Goal: Task Accomplishment & Management: Manage account settings

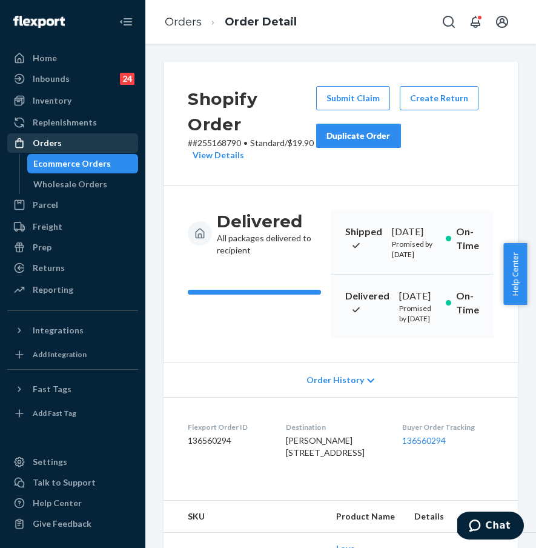
click at [96, 147] on div "Orders" at bounding box center [72, 142] width 128 height 17
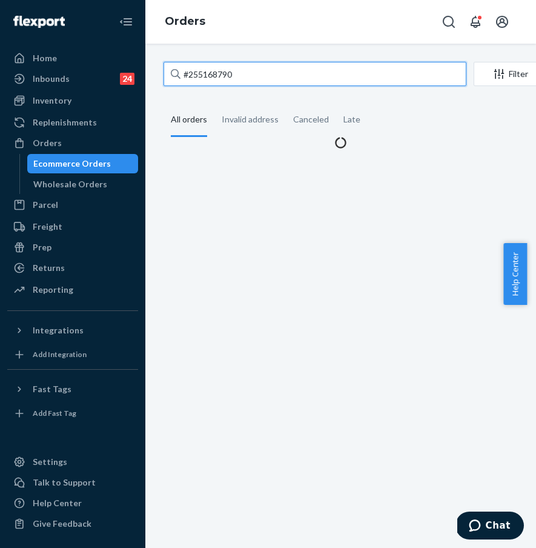
click at [262, 78] on input "#255168790" at bounding box center [315, 74] width 303 height 24
drag, startPoint x: 184, startPoint y: 75, endPoint x: 167, endPoint y: 74, distance: 16.4
click at [167, 74] on input "#255168790" at bounding box center [315, 74] width 303 height 24
paste input "45902"
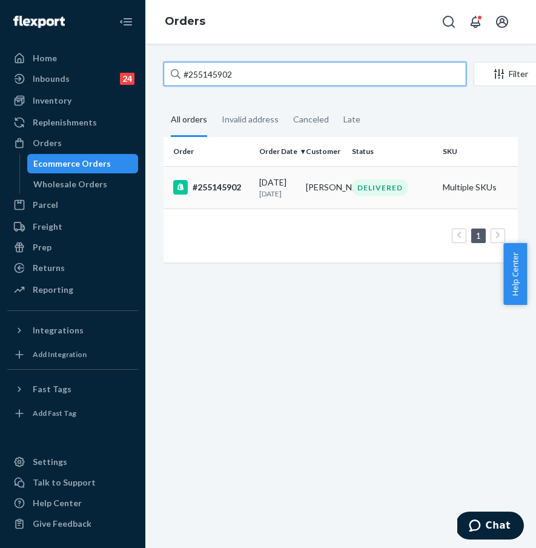
type input "#255145902"
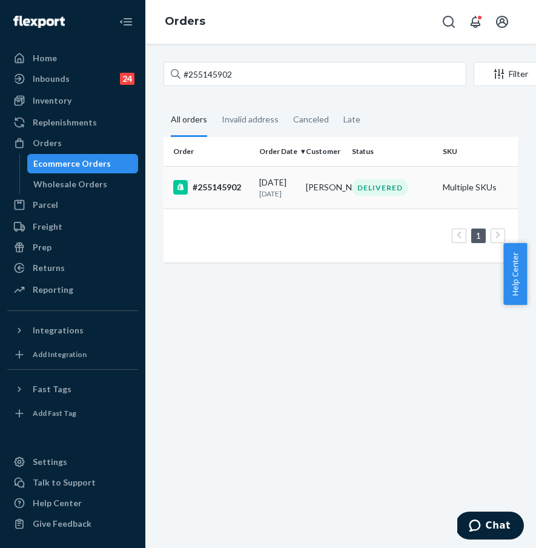
click at [222, 192] on div "#255145902" at bounding box center [211, 187] width 76 height 15
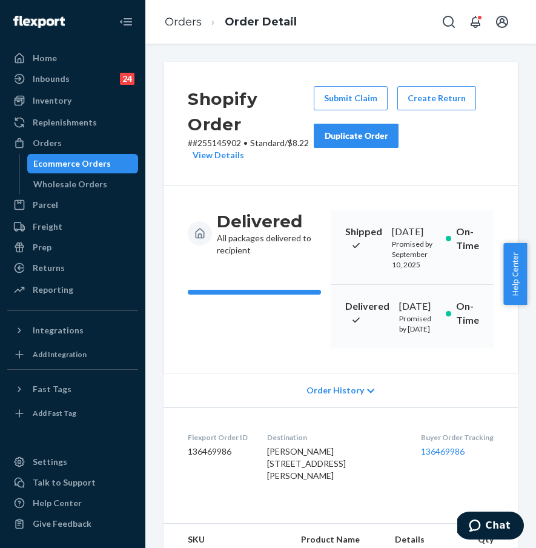
click at [356, 143] on button "Duplicate Order" at bounding box center [356, 136] width 85 height 24
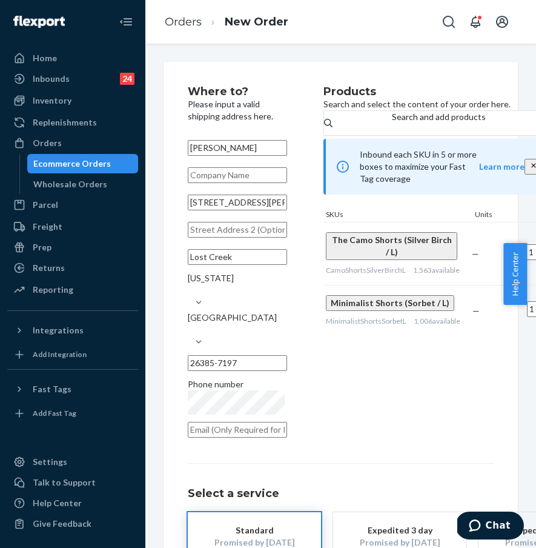
click at [382, 402] on div "Products Search and select the content of your order here. Search and add produ…" at bounding box center [440, 265] width 234 height 359
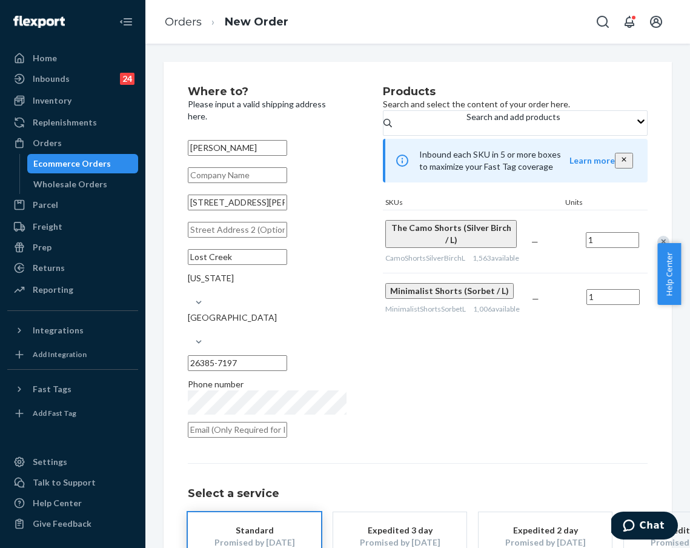
click at [535, 248] on div "Remove Item" at bounding box center [663, 242] width 12 height 12
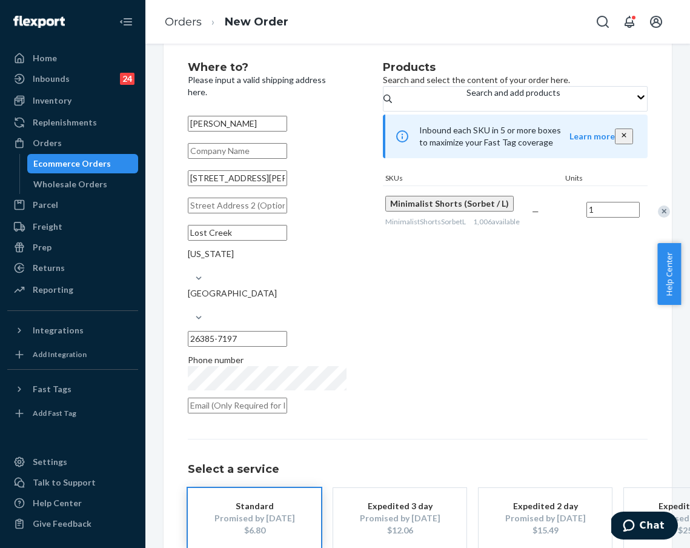
scroll to position [74, 0]
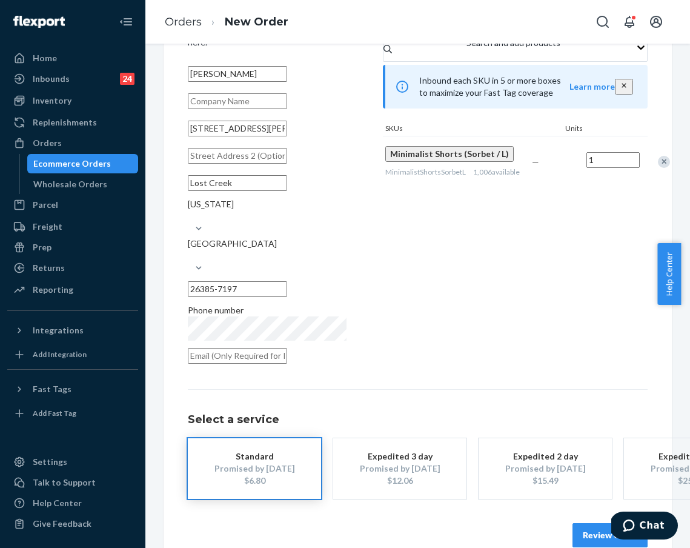
click at [535, 523] on button "Review Order" at bounding box center [609, 535] width 75 height 24
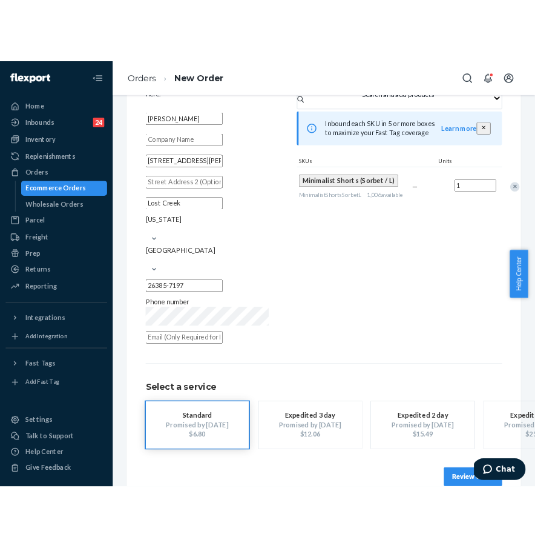
scroll to position [0, 0]
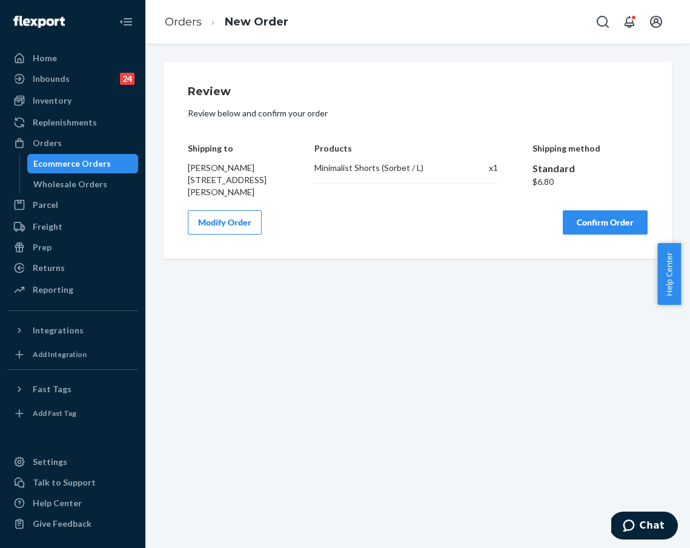
click at [535, 234] on button "Confirm Order" at bounding box center [605, 222] width 85 height 24
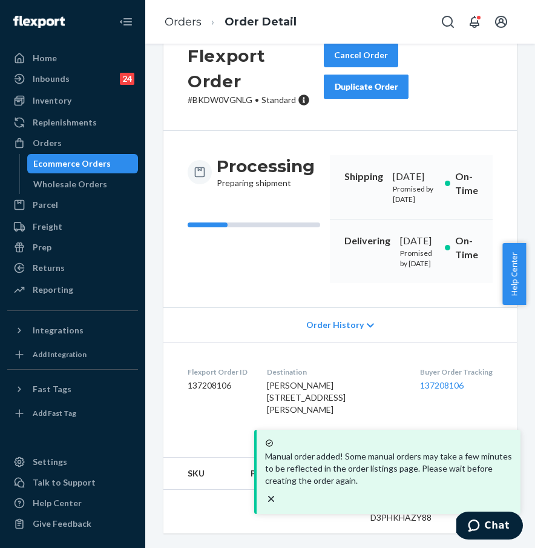
scroll to position [104, 0]
click at [443, 396] on div "Buyer Order Tracking 137208106" at bounding box center [456, 393] width 73 height 54
drag, startPoint x: 409, startPoint y: 374, endPoint x: 469, endPoint y: 374, distance: 60.0
click at [469, 374] on dl "Flexport Order ID 137208106 Destination Kristina Leggett 5009 Lost Creek Romine…" at bounding box center [341, 393] width 354 height 103
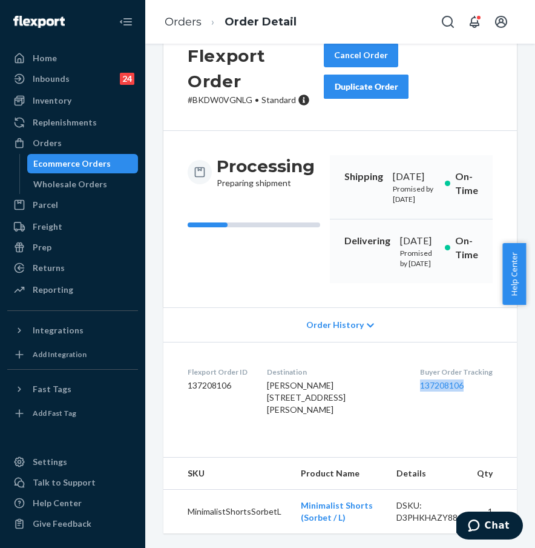
copy link "137208106"
click at [116, 150] on div "Orders" at bounding box center [72, 142] width 128 height 17
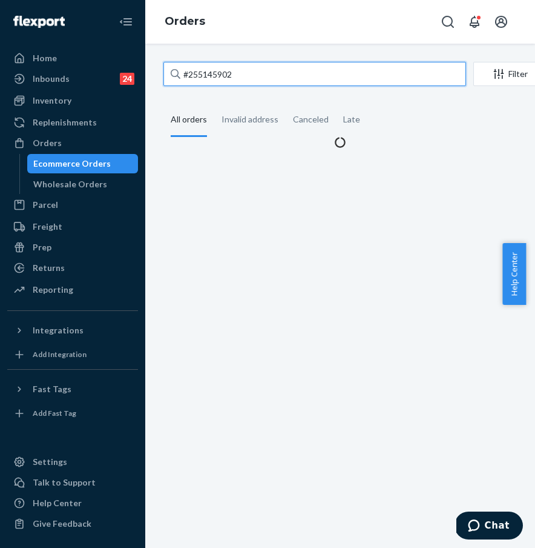
click at [251, 78] on input "#255145902" at bounding box center [315, 74] width 303 height 24
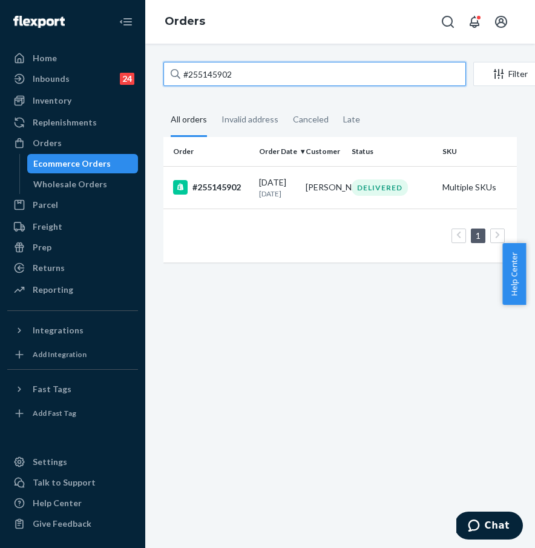
paste input "4312538"
type input "#254312538"
drag, startPoint x: 246, startPoint y: 73, endPoint x: 170, endPoint y: 70, distance: 75.8
click at [170, 70] on div "#254312538" at bounding box center [315, 74] width 303 height 24
click at [170, 70] on input "#254312538" at bounding box center [315, 74] width 303 height 24
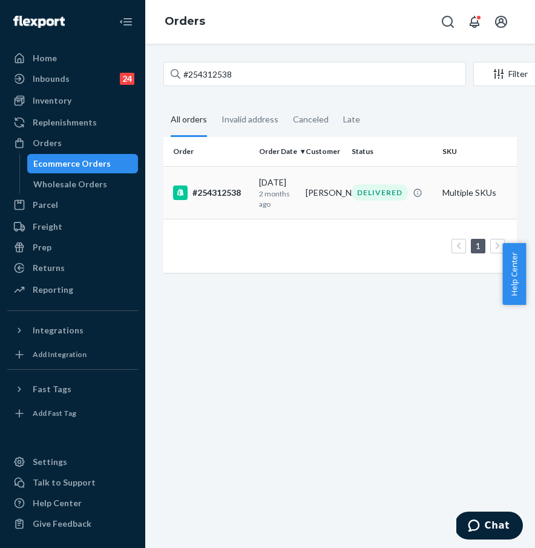
click at [228, 190] on div "#254312538" at bounding box center [211, 192] width 76 height 15
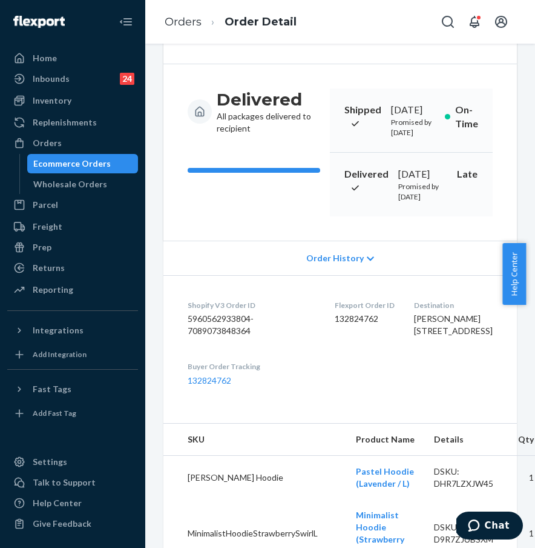
scroll to position [41, 0]
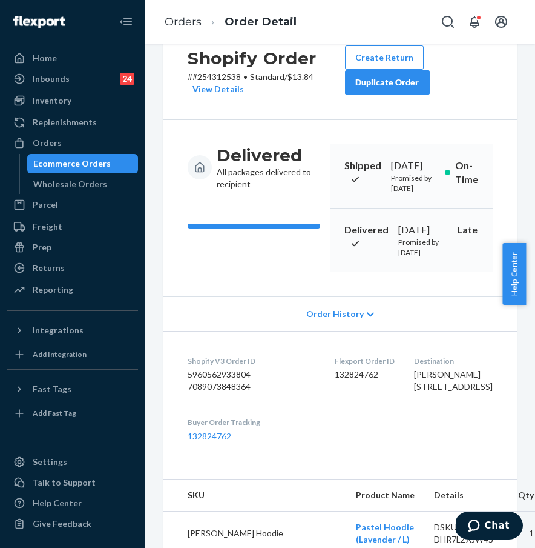
click at [378, 88] on div "Duplicate Order" at bounding box center [388, 82] width 64 height 12
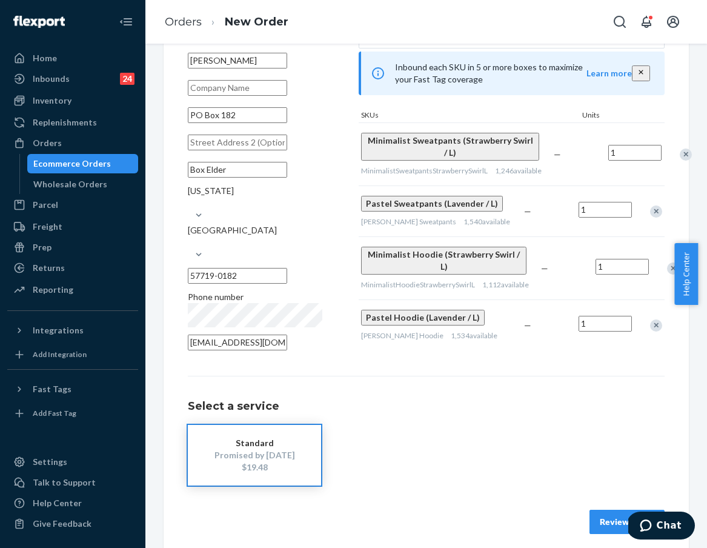
scroll to position [90, 0]
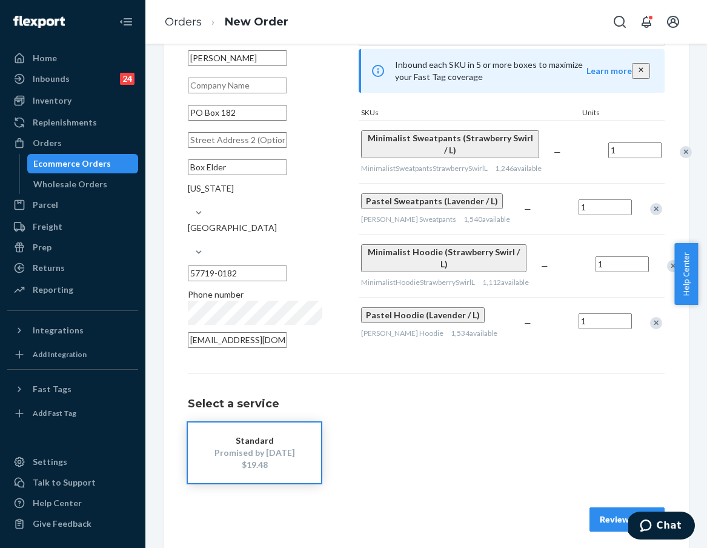
click at [535, 215] on div "Remove Item" at bounding box center [656, 209] width 12 height 12
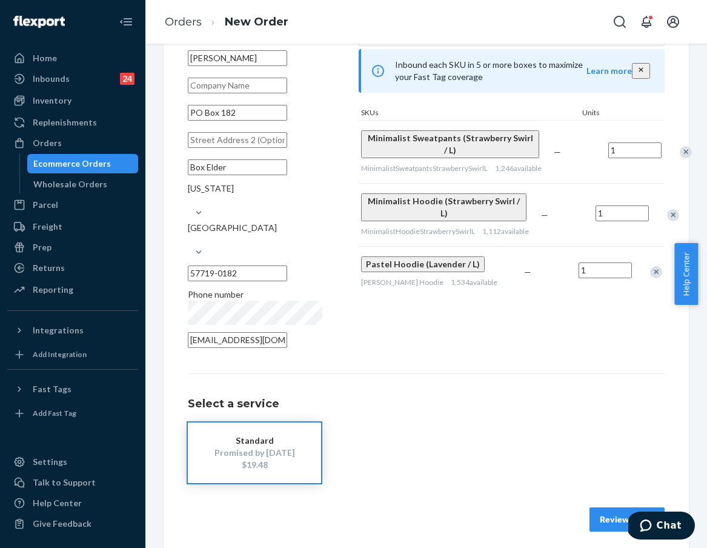
scroll to position [77, 0]
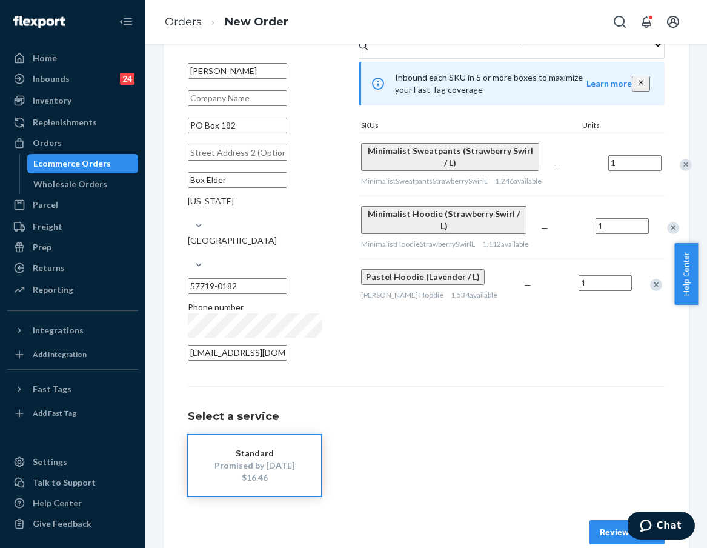
click at [535, 291] on div "Remove Item" at bounding box center [656, 285] width 12 height 12
click at [535, 234] on div "Remove Item" at bounding box center [673, 228] width 12 height 12
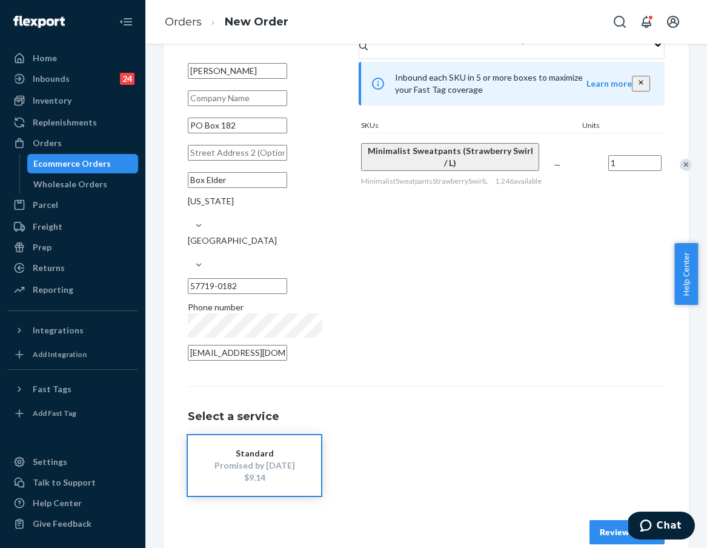
click at [535, 520] on button "Review Order" at bounding box center [626, 532] width 75 height 24
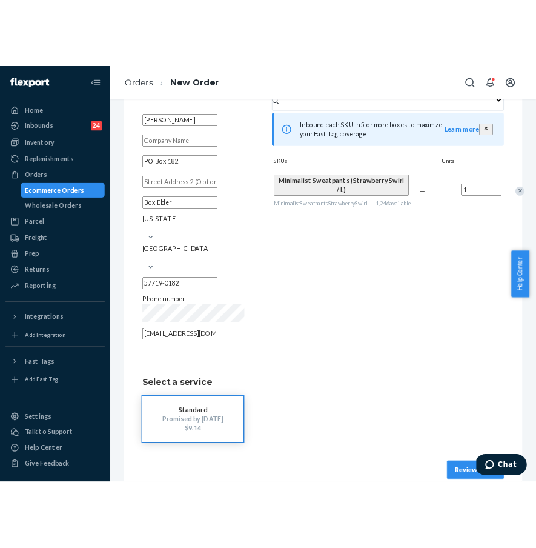
scroll to position [0, 0]
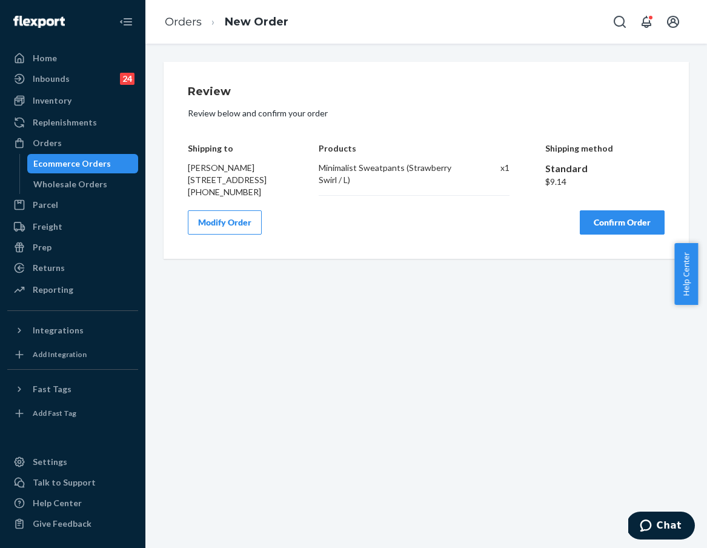
click at [535, 234] on button "Confirm Order" at bounding box center [622, 222] width 85 height 24
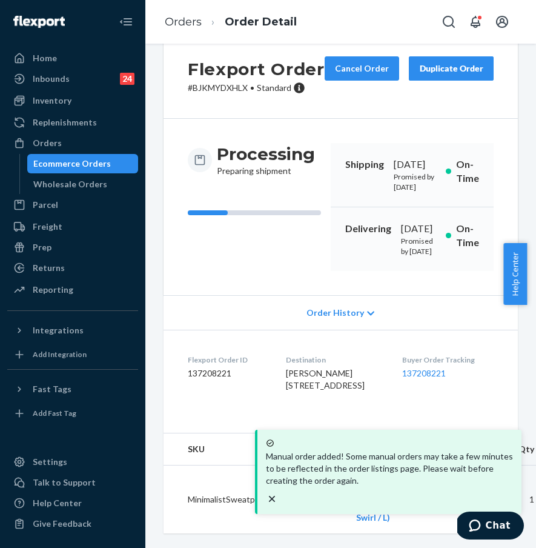
scroll to position [105, 0]
click at [463, 381] on div "Buyer Order Tracking 137208221" at bounding box center [447, 375] width 91 height 42
drag, startPoint x: 392, startPoint y: 377, endPoint x: 454, endPoint y: 376, distance: 61.8
click at [454, 376] on dl "Flexport Order ID 137208221 Destination Billie Elkins PO Box 182 Box Elder, SD …" at bounding box center [341, 375] width 354 height 91
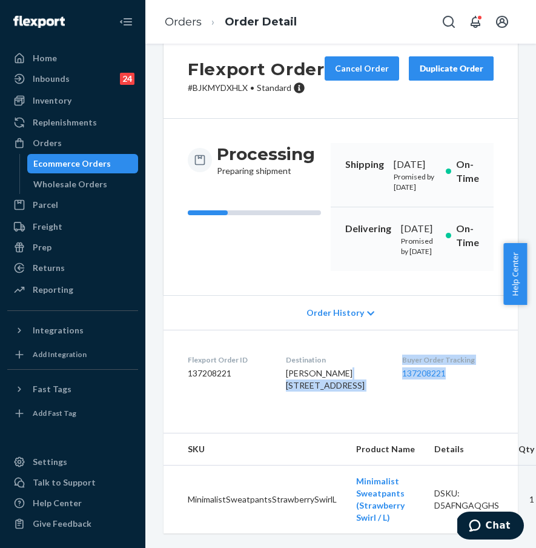
drag, startPoint x: 463, startPoint y: 396, endPoint x: 453, endPoint y: 393, distance: 10.6
click at [463, 396] on div "Buyer Order Tracking 137208221" at bounding box center [447, 375] width 91 height 42
drag, startPoint x: 399, startPoint y: 373, endPoint x: 451, endPoint y: 374, distance: 52.1
click at [451, 374] on dl "Flexport Order ID 137208221 Destination Billie Elkins PO Box 182 Box Elder, SD …" at bounding box center [341, 375] width 354 height 91
copy link "137208221"
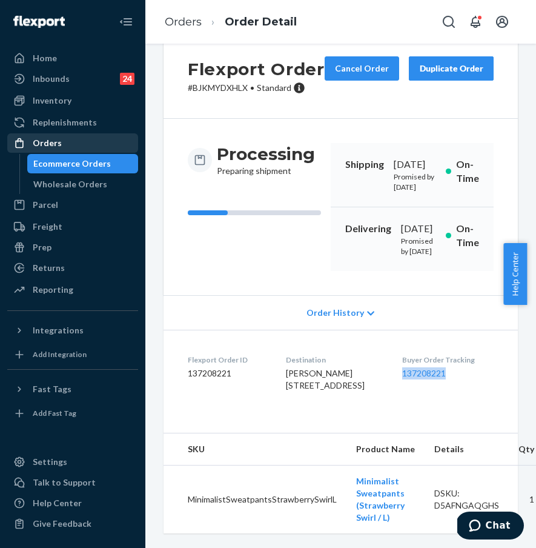
click at [84, 144] on div "Orders" at bounding box center [72, 142] width 128 height 17
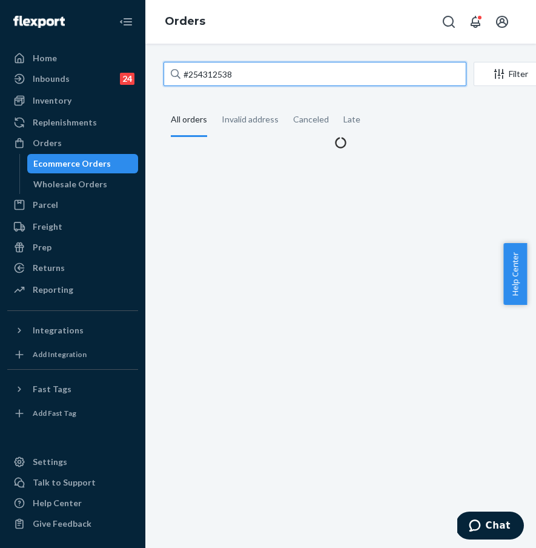
click at [259, 73] on input "#254312538" at bounding box center [315, 74] width 303 height 24
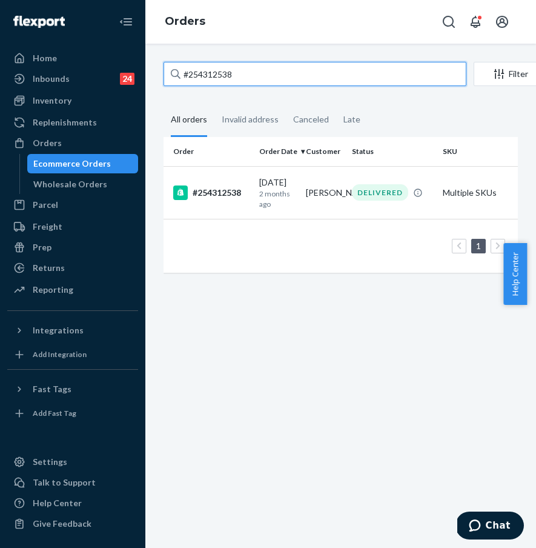
drag, startPoint x: 271, startPoint y: 75, endPoint x: 180, endPoint y: 73, distance: 90.9
click at [180, 73] on div "#254312538" at bounding box center [315, 74] width 303 height 24
paste input "799983"
type input "#254799983"
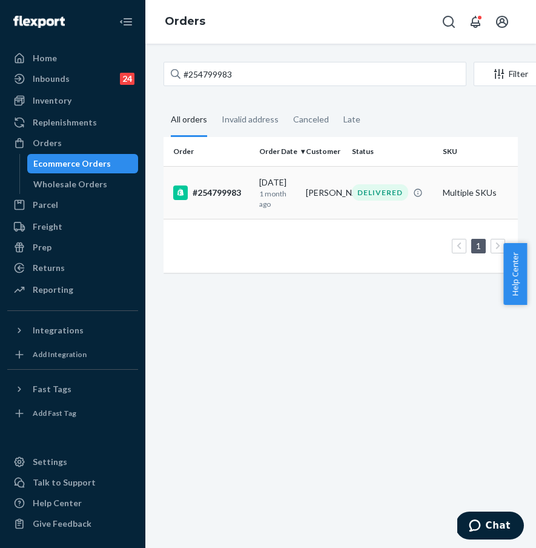
click at [220, 191] on div "#254799983" at bounding box center [211, 192] width 76 height 15
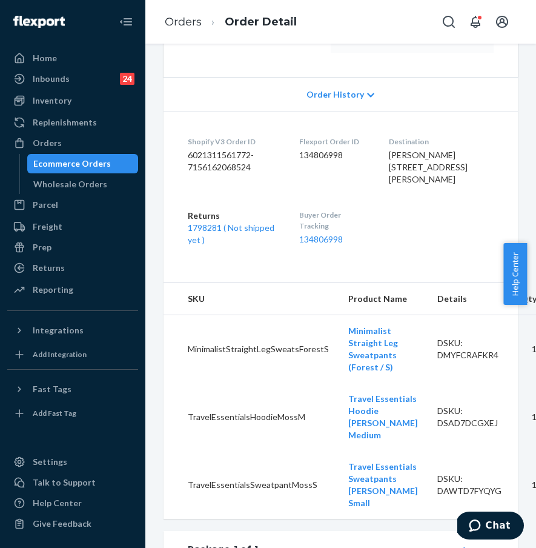
scroll to position [291, 0]
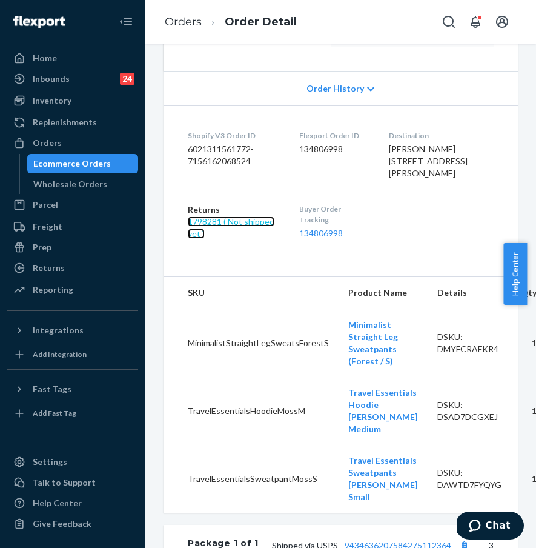
click at [247, 239] on link "1798281 ( Not shipped yet )" at bounding box center [231, 227] width 87 height 22
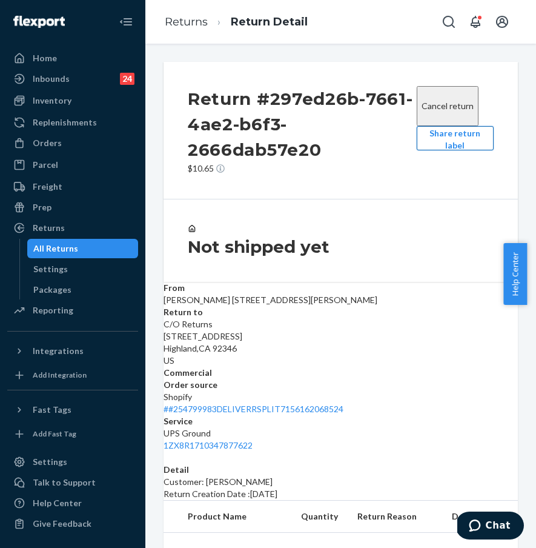
click at [434, 150] on button "Share return label" at bounding box center [455, 138] width 77 height 24
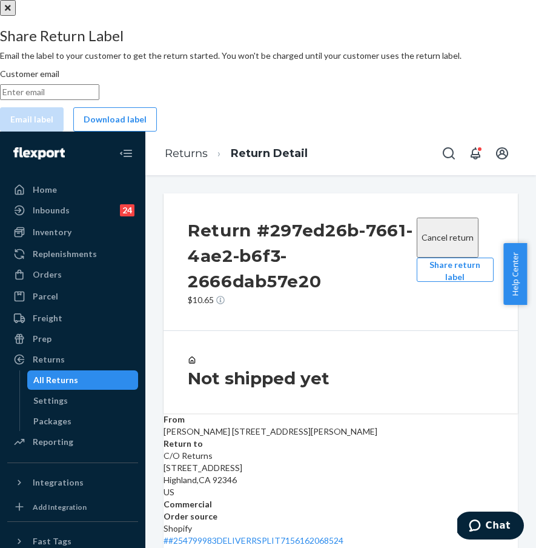
click at [99, 100] on input "Customer email" at bounding box center [49, 92] width 99 height 16
paste input "lindadcullen59@gmail.com"
type input "lindadcullen59@gmail.com"
click at [64, 131] on button "Email label" at bounding box center [32, 119] width 64 height 24
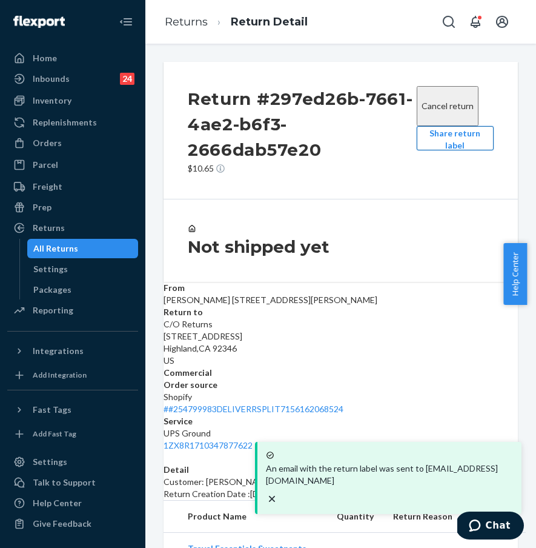
click at [446, 150] on button "Share return label" at bounding box center [455, 138] width 77 height 24
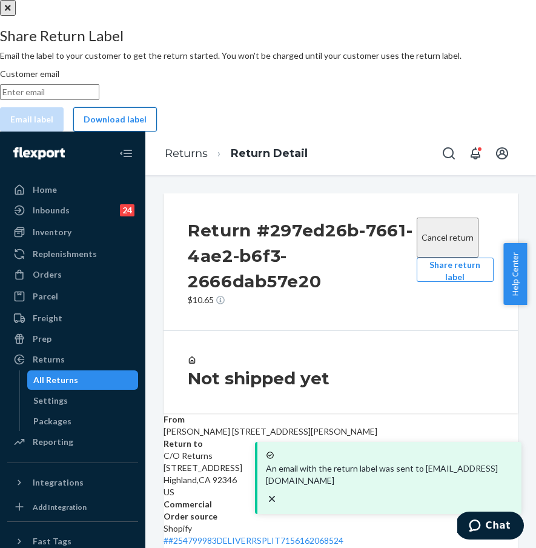
click at [157, 131] on button "Download label" at bounding box center [115, 119] width 84 height 24
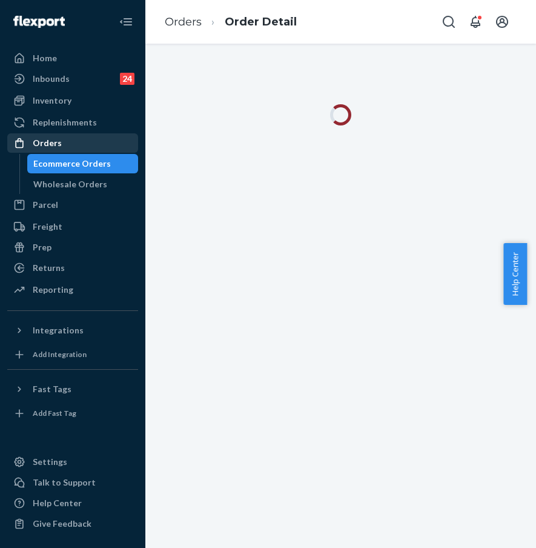
click at [85, 137] on div "Orders" at bounding box center [72, 142] width 128 height 17
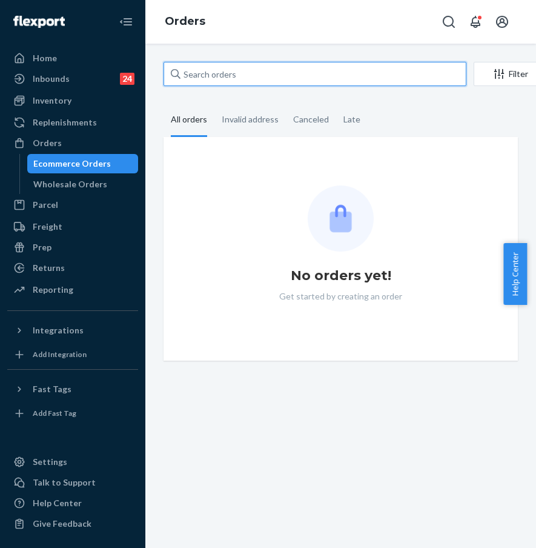
click at [274, 71] on input "text" at bounding box center [315, 74] width 303 height 24
paste input "#254966777"
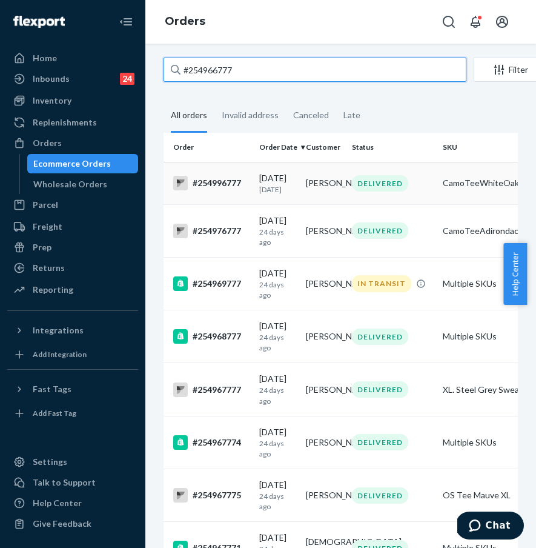
scroll to position [13, 0]
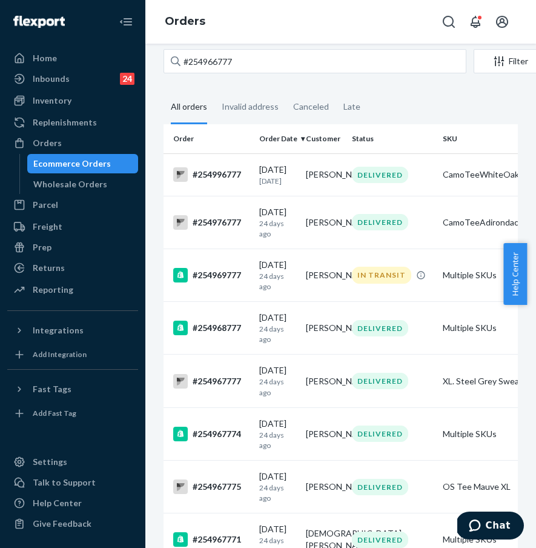
click at [94, 160] on div "Ecommerce Orders" at bounding box center [72, 163] width 78 height 12
click at [92, 136] on div "Orders" at bounding box center [72, 142] width 128 height 17
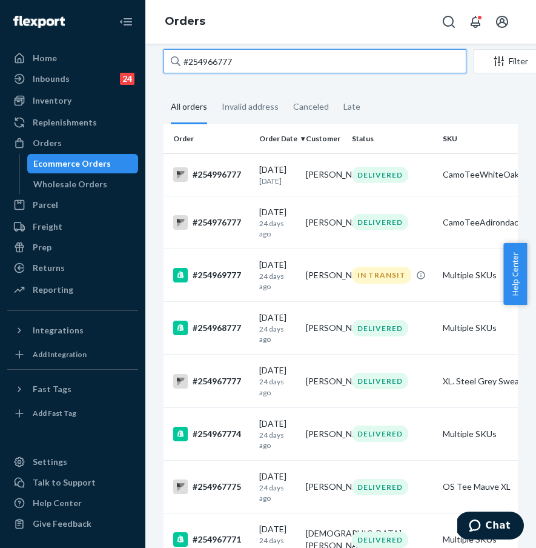
click at [262, 61] on input "#254966777" at bounding box center [315, 61] width 303 height 24
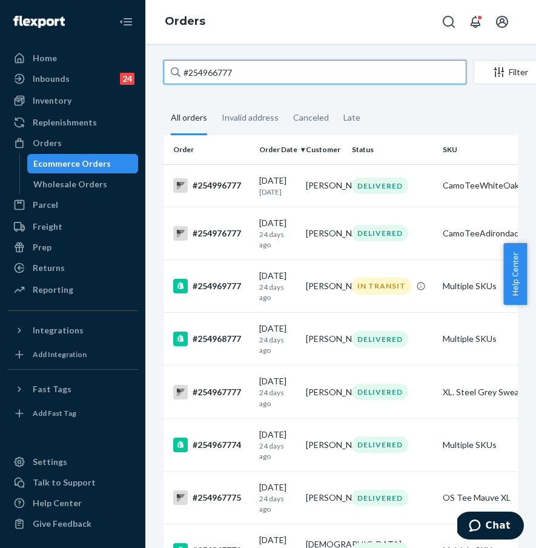
drag, startPoint x: 259, startPoint y: 59, endPoint x: 173, endPoint y: 54, distance: 86.8
click at [173, 54] on div "#254966777 Filter Import Orders Create order Ecommerce order Removal order All …" at bounding box center [340, 296] width 391 height 504
paste input "3385830"
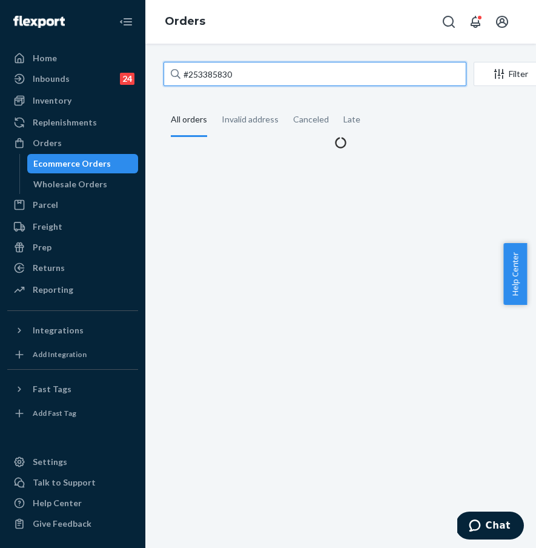
scroll to position [0, 0]
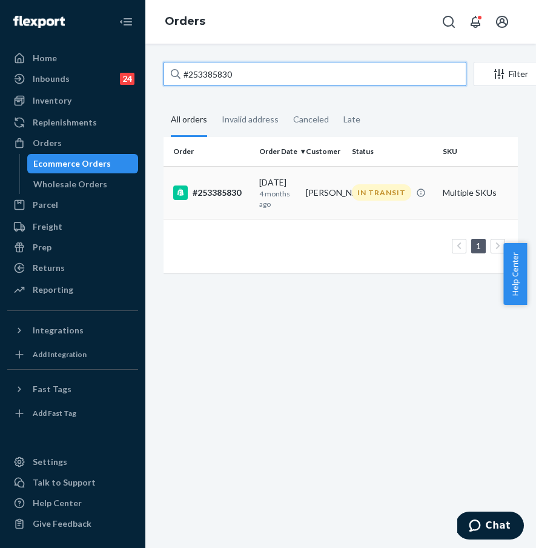
type input "#253385830"
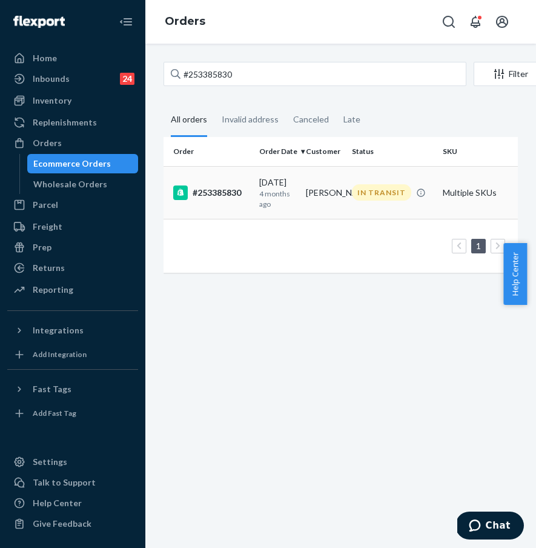
click at [224, 199] on td "#253385830" at bounding box center [209, 192] width 91 height 53
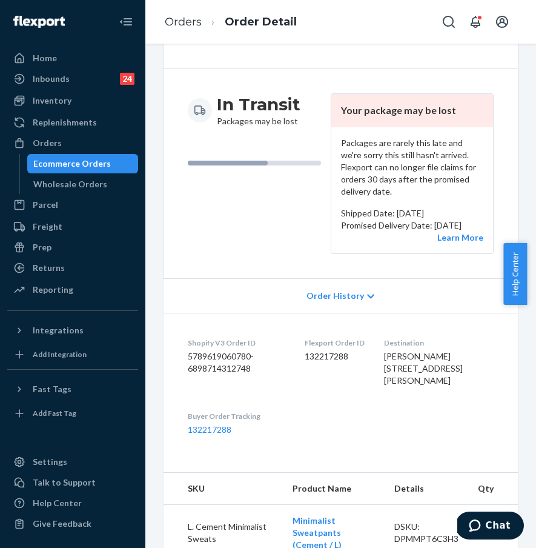
scroll to position [153, 0]
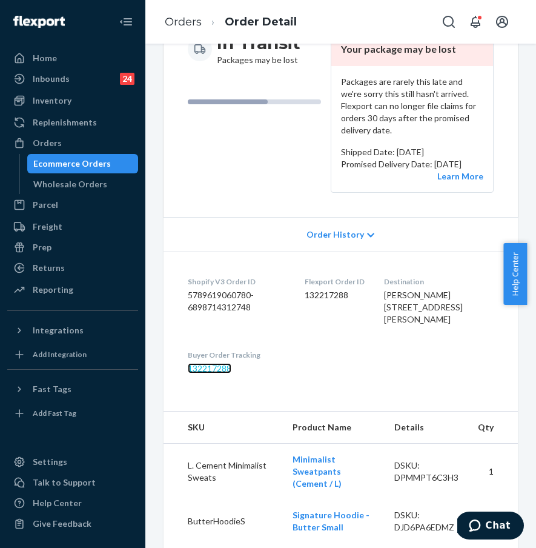
click at [218, 373] on link "132217288" at bounding box center [210, 368] width 44 height 10
click at [0, 0] on div "Home Inbounds 24 Shipping Plans Problems 24 Inventory Products Replenishments O…" at bounding box center [268, 274] width 536 height 548
click at [279, 193] on div "In Transit Packages may be lost" at bounding box center [254, 112] width 133 height 161
click at [75, 148] on div "Orders" at bounding box center [72, 142] width 128 height 17
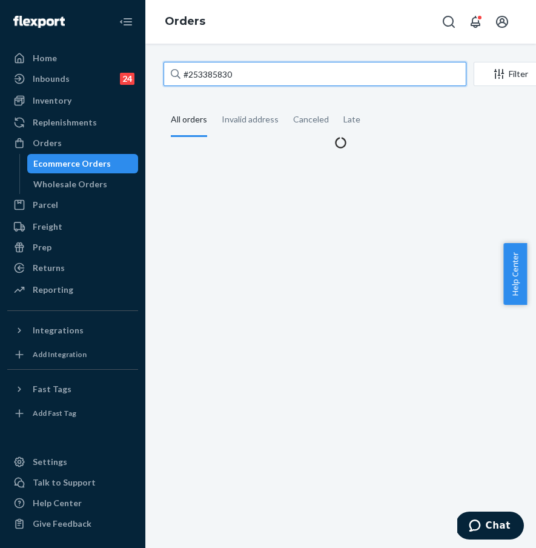
click at [231, 85] on input "#253385830" at bounding box center [315, 74] width 303 height 24
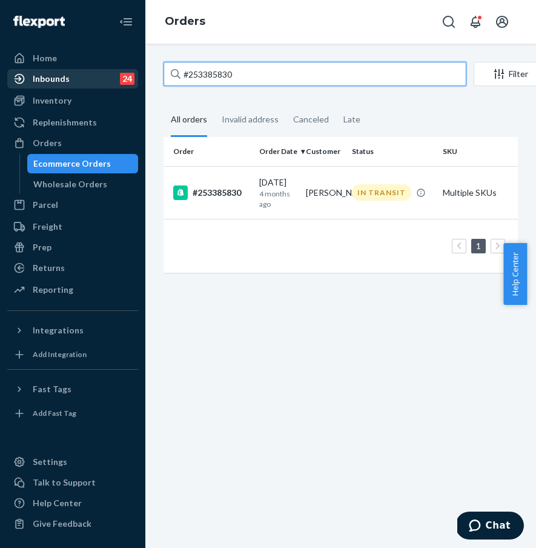
drag, startPoint x: 259, startPoint y: 77, endPoint x: 137, endPoint y: 76, distance: 121.7
click at [137, 76] on div "Home Inbounds 24 Shipping Plans Problems 24 Inventory Products Replenishments O…" at bounding box center [268, 274] width 536 height 548
paste input "[EMAIL_ADDRESS][DOMAIN_NAME]"
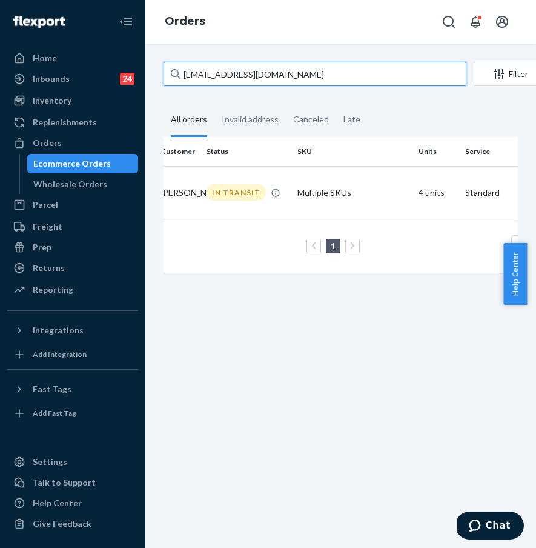
scroll to position [0, 72]
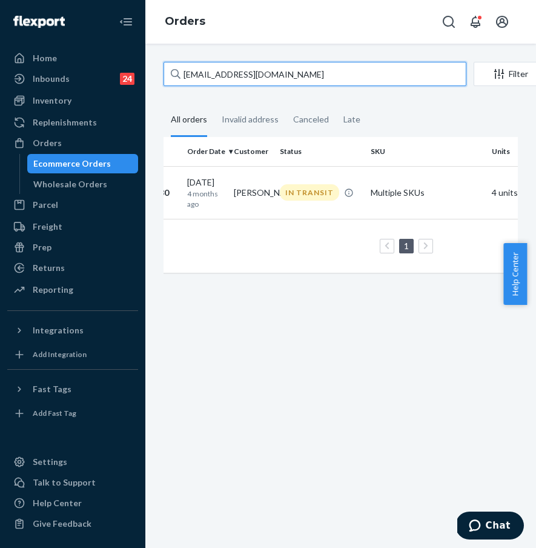
drag, startPoint x: 297, startPoint y: 78, endPoint x: 177, endPoint y: 70, distance: 120.2
click at [177, 70] on div "[EMAIL_ADDRESS][DOMAIN_NAME]" at bounding box center [315, 74] width 303 height 24
paste input "[PERSON_NAME]"
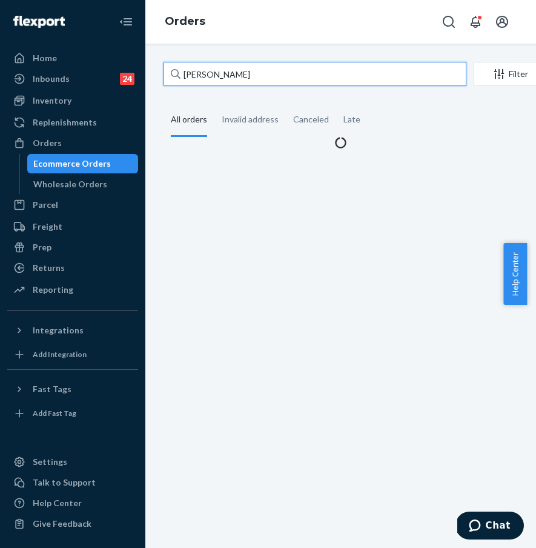
scroll to position [0, 0]
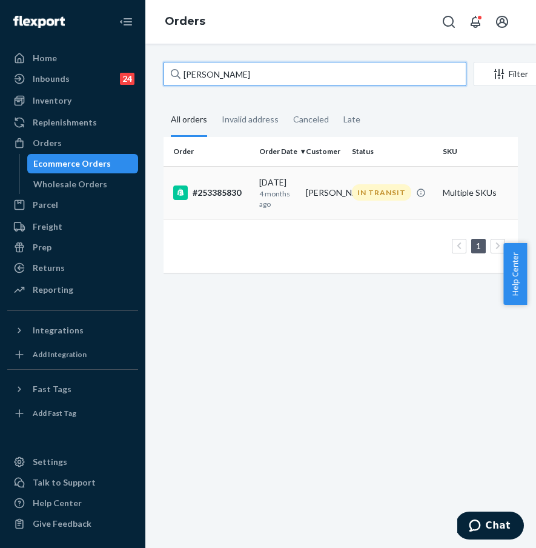
type input "[PERSON_NAME]"
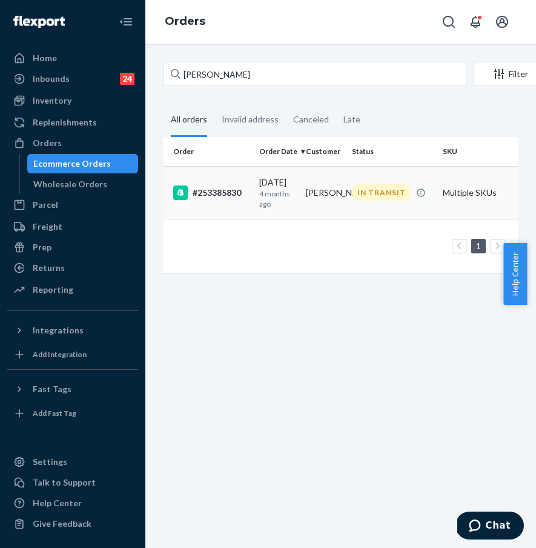
click at [250, 199] on td "#253385830" at bounding box center [209, 192] width 91 height 53
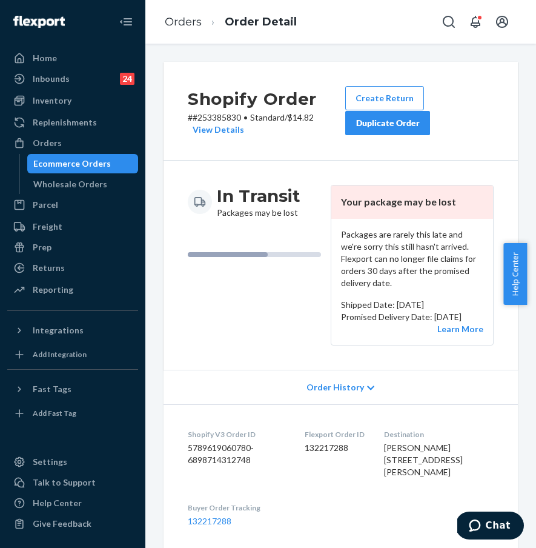
click at [280, 319] on div "In Transit Packages may be lost" at bounding box center [254, 265] width 133 height 161
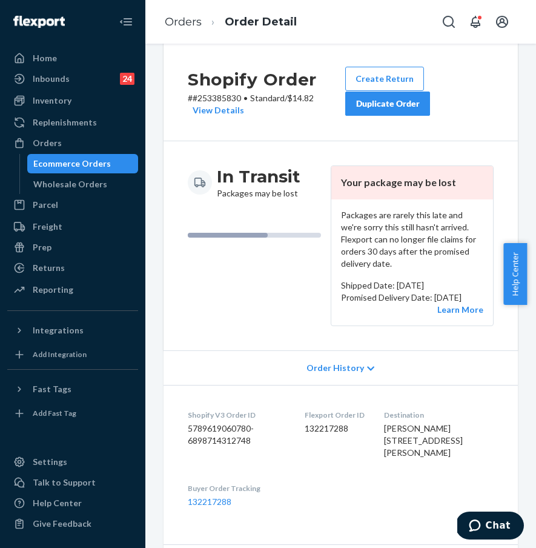
scroll to position [20, 0]
click at [368, 107] on div "Duplicate Order" at bounding box center [388, 103] width 64 height 12
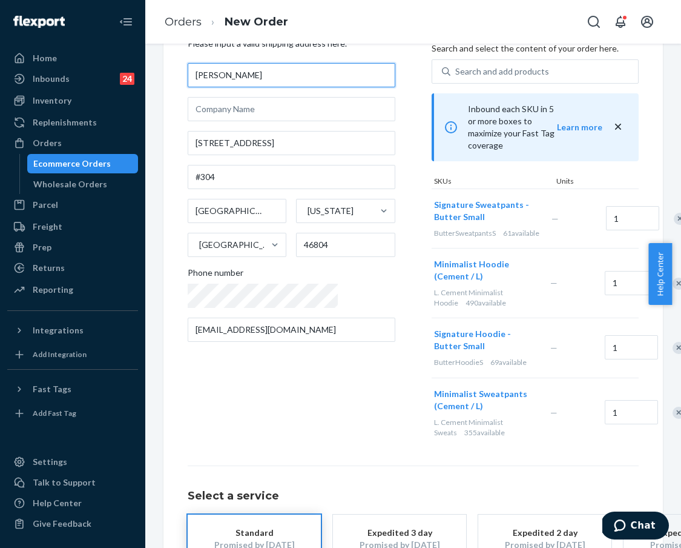
scroll to position [58, 0]
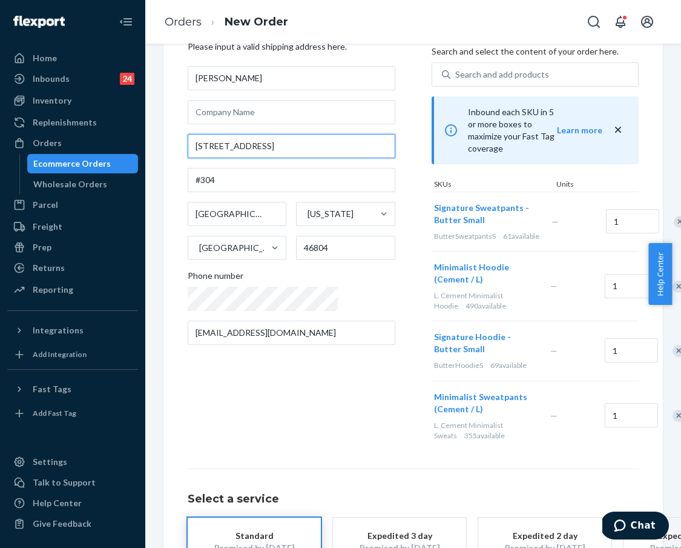
drag, startPoint x: 215, startPoint y: 158, endPoint x: 195, endPoint y: 157, distance: 20.0
click at [195, 157] on input "[STREET_ADDRESS]" at bounding box center [292, 146] width 208 height 24
paste input "54"
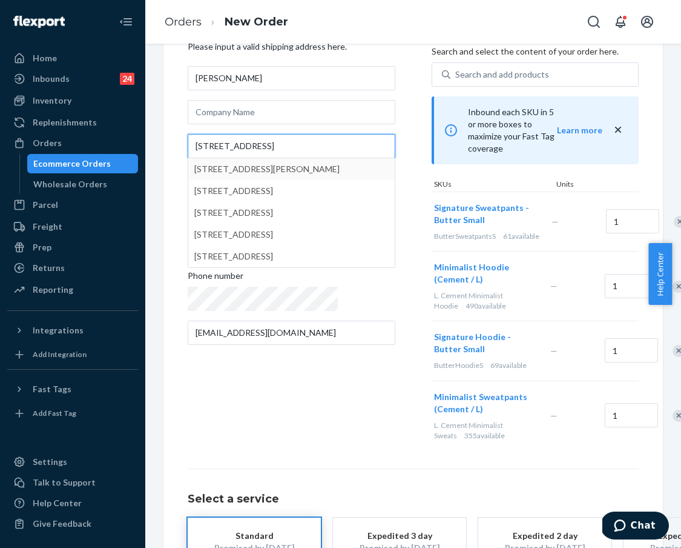
type input "[STREET_ADDRESS]"
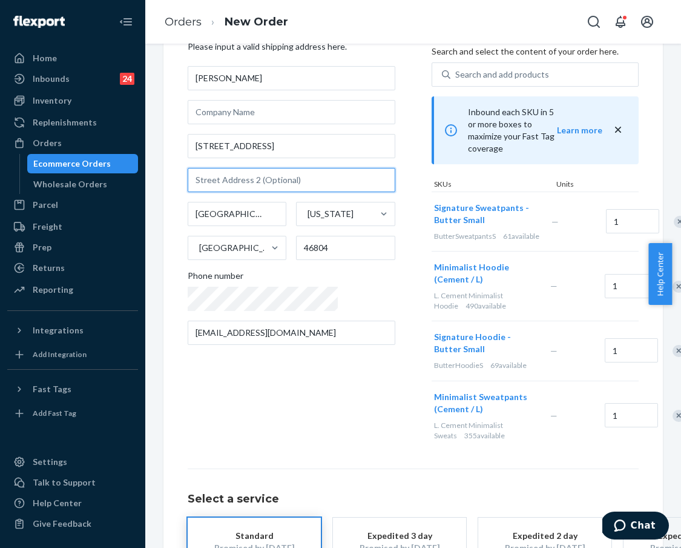
click at [244, 192] on input "text" at bounding box center [292, 180] width 208 height 24
paste input "apt 304"
click at [200, 192] on input "apt 304" at bounding box center [292, 180] width 208 height 24
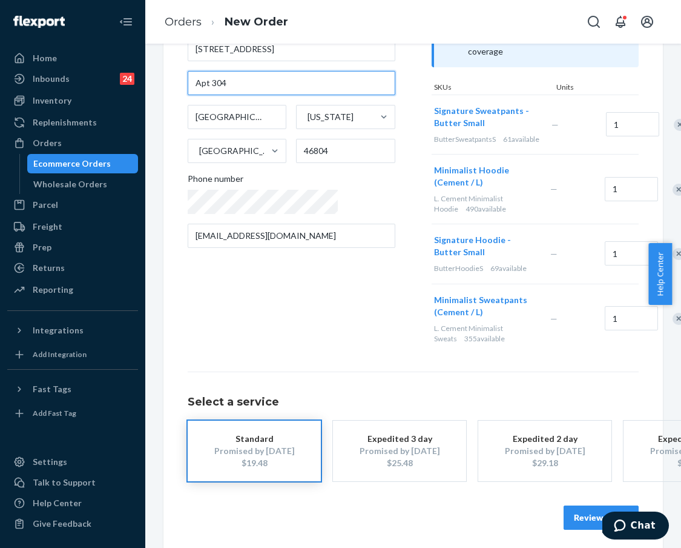
scroll to position [156, 0]
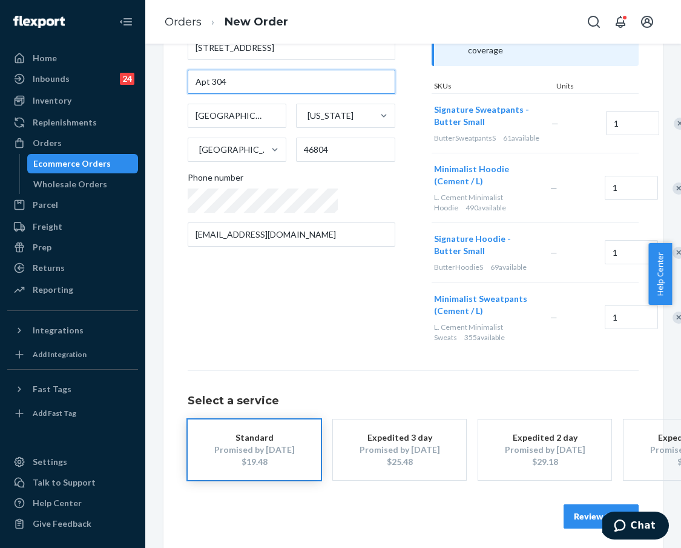
type input "Apt 304"
click at [526, 492] on div "Review Order" at bounding box center [413, 510] width 451 height 36
click at [526, 504] on button "Review Order" at bounding box center [601, 516] width 75 height 24
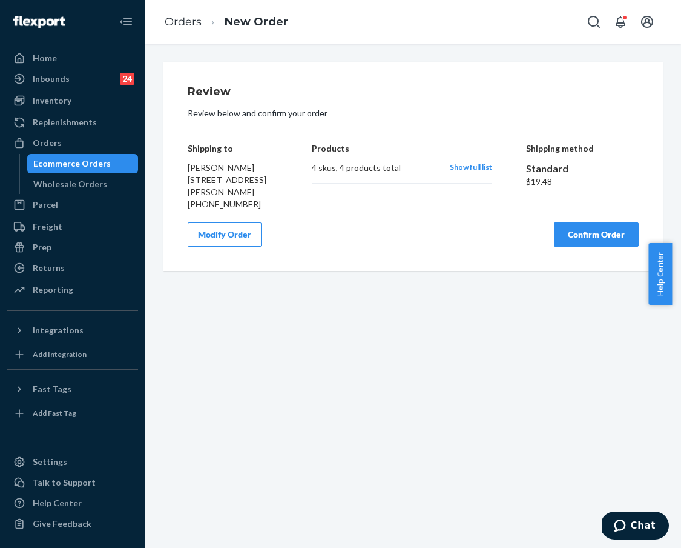
scroll to position [0, 0]
click at [171, 25] on link "Orders" at bounding box center [183, 21] width 37 height 13
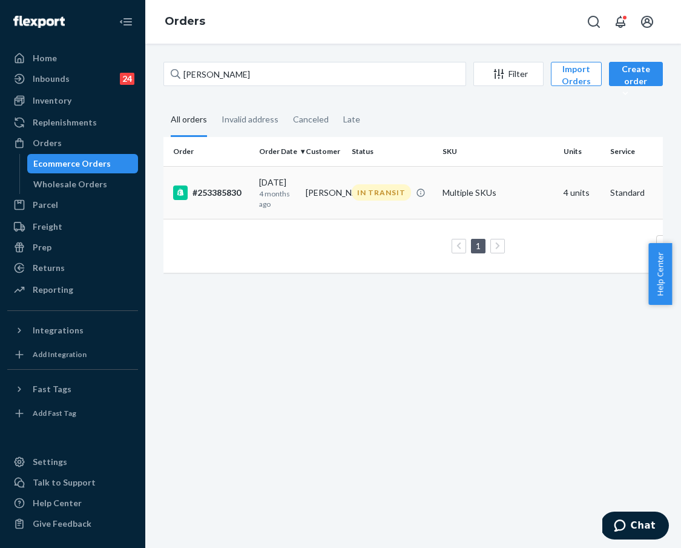
click at [210, 198] on div "#253385830" at bounding box center [211, 192] width 76 height 15
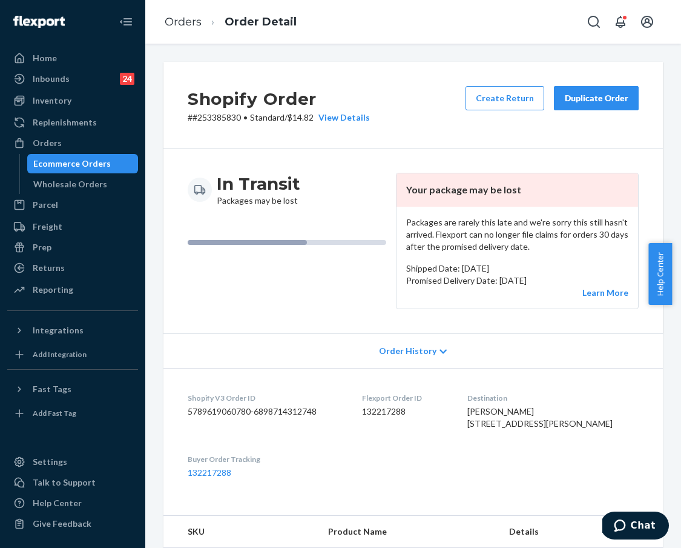
click at [526, 105] on button "Duplicate Order" at bounding box center [596, 98] width 85 height 24
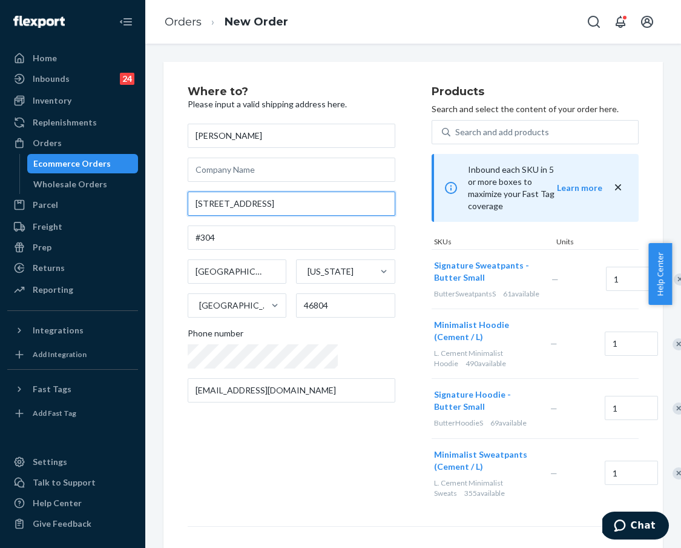
click at [201, 214] on input "[STREET_ADDRESS]" at bounding box center [292, 203] width 208 height 24
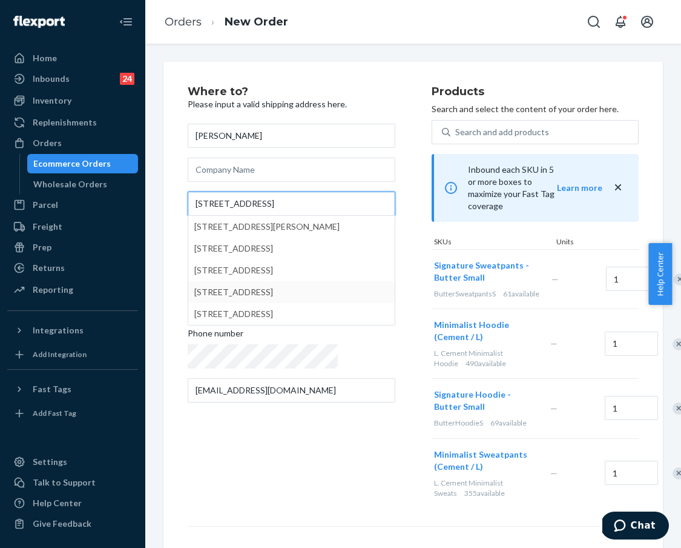
type input "[STREET_ADDRESS]"
click at [307, 451] on div "Where to? Please input a valid shipping address here. [PERSON_NAME] [STREET_ADD…" at bounding box center [310, 297] width 244 height 422
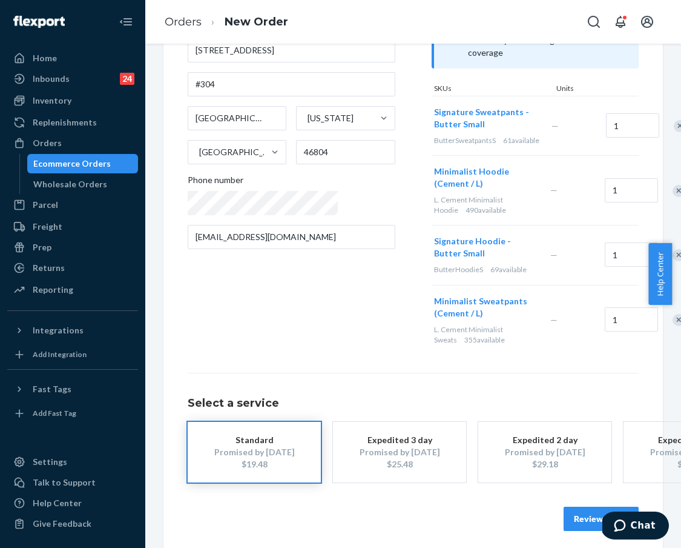
scroll to position [156, 0]
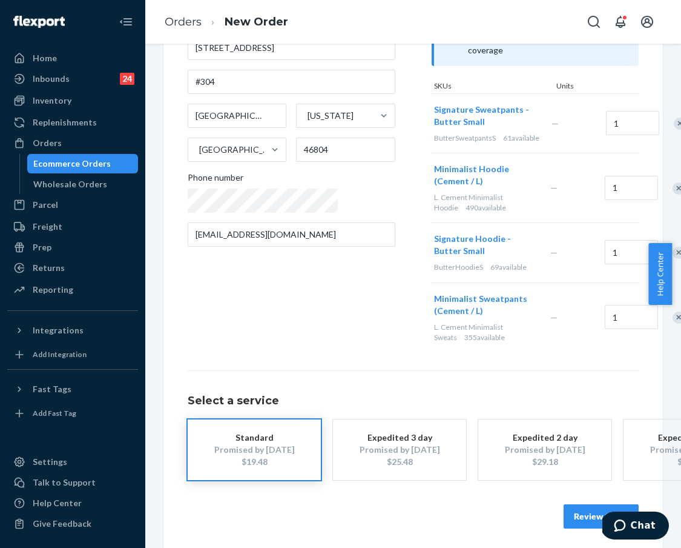
click at [526, 509] on button "Review Order" at bounding box center [601, 516] width 75 height 24
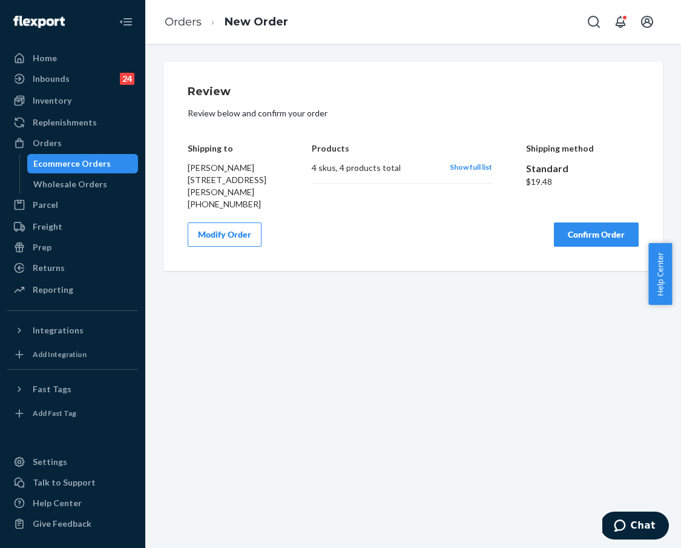
click at [237, 247] on button "Modify Order" at bounding box center [225, 234] width 74 height 24
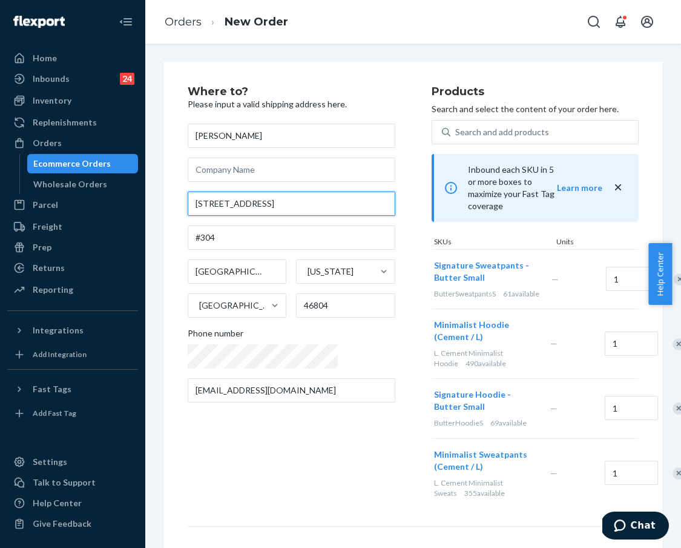
drag, startPoint x: 214, startPoint y: 214, endPoint x: 180, endPoint y: 213, distance: 34.5
click at [180, 213] on div "Where to? Please input a valid shipping address here. [PERSON_NAME] [STREET_ADD…" at bounding box center [414, 385] width 500 height 646
paste input "54"
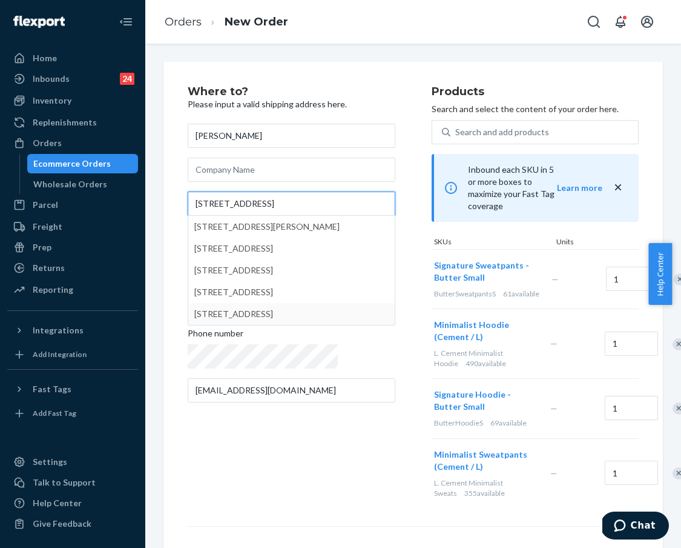
type input "[STREET_ADDRESS]"
click at [331, 441] on div "Where to? Please input a valid shipping address here. [PERSON_NAME] [STREET_ADD…" at bounding box center [310, 297] width 244 height 422
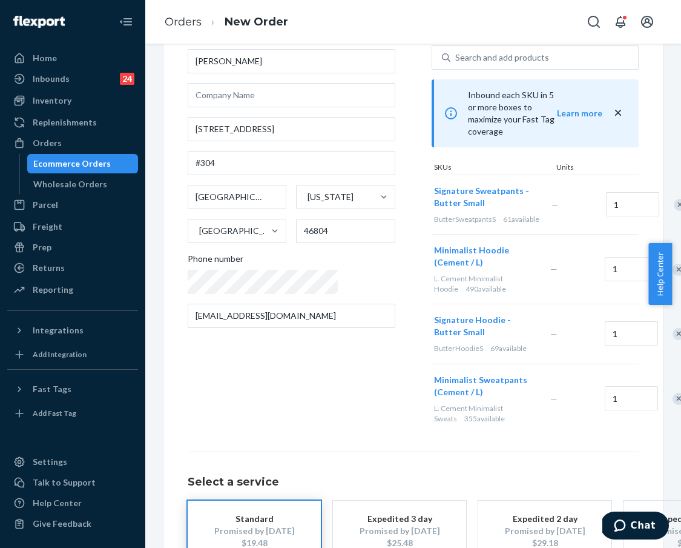
scroll to position [156, 0]
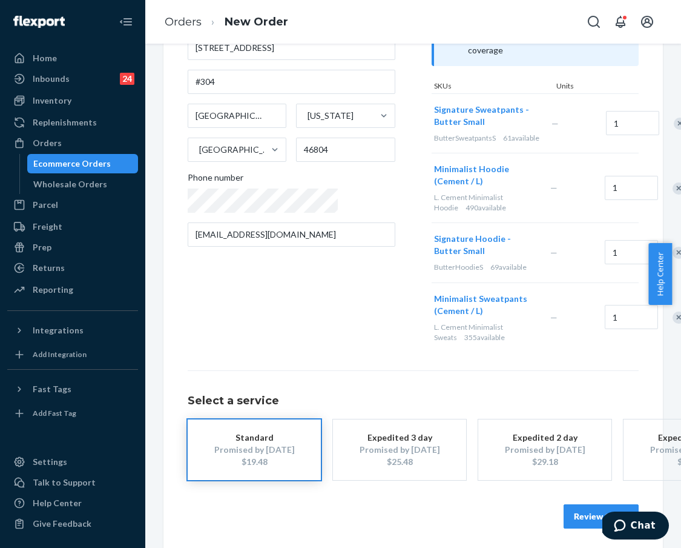
click at [526, 504] on button "Review Order" at bounding box center [601, 516] width 75 height 24
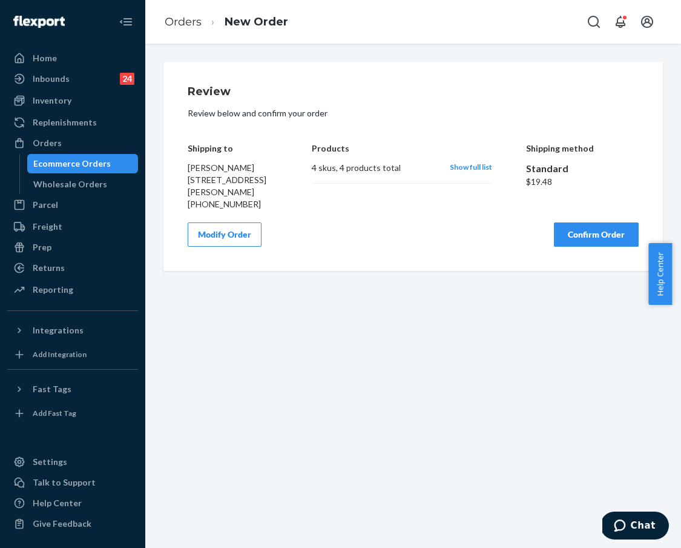
click at [243, 247] on button "Modify Order" at bounding box center [225, 234] width 74 height 24
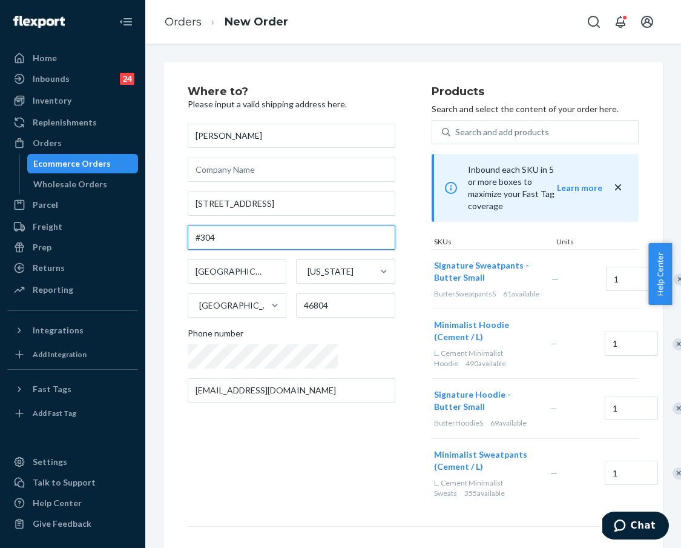
click at [197, 248] on input "#304" at bounding box center [292, 237] width 208 height 24
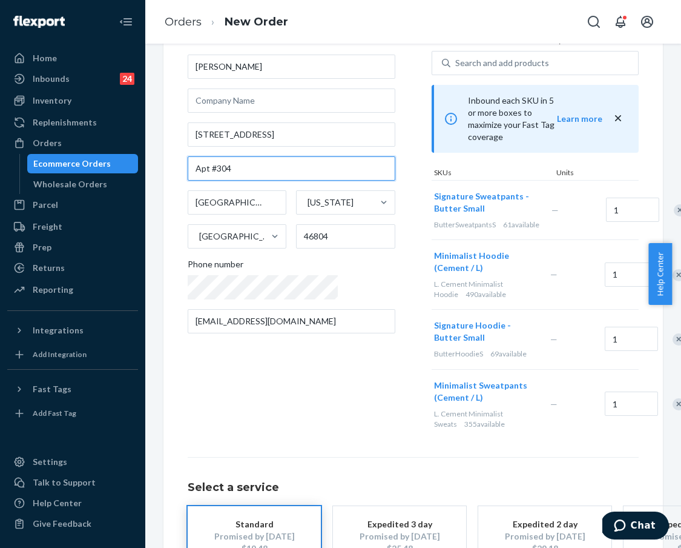
scroll to position [156, 0]
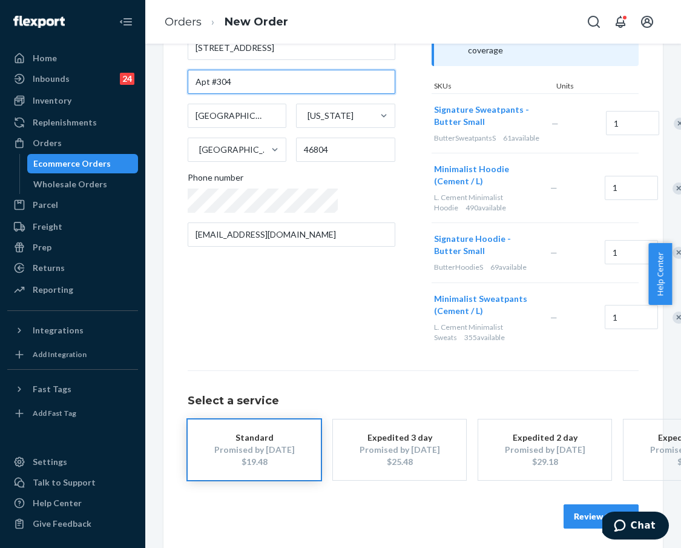
type input "Apt #304"
click at [526, 510] on button "Review Order" at bounding box center [601, 516] width 75 height 24
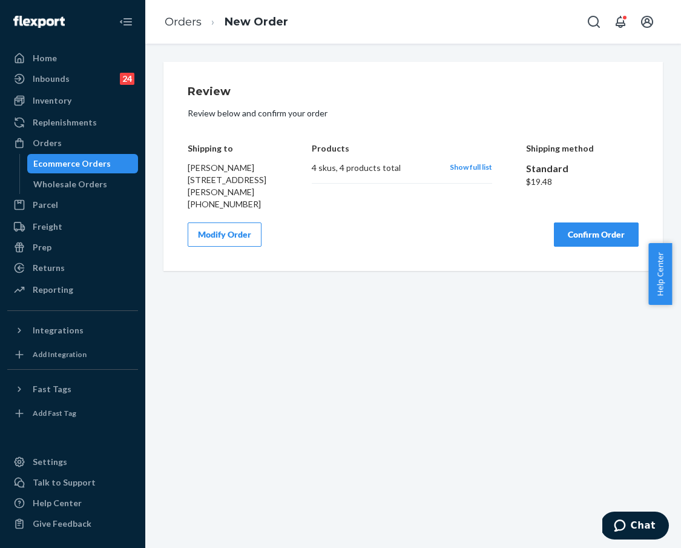
scroll to position [0, 0]
click at [526, 247] on button "Confirm Order" at bounding box center [596, 234] width 85 height 24
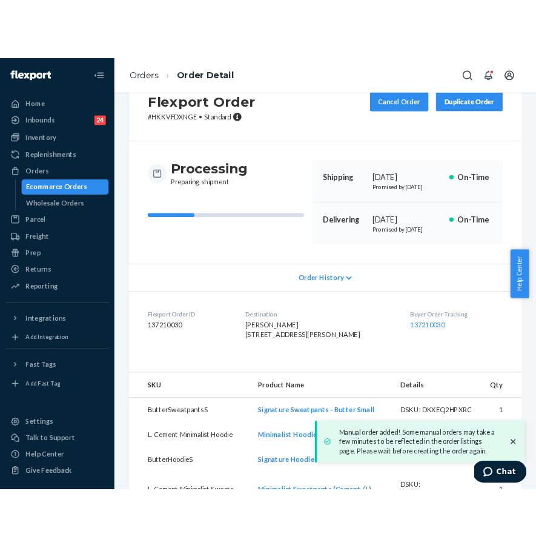
scroll to position [97, 0]
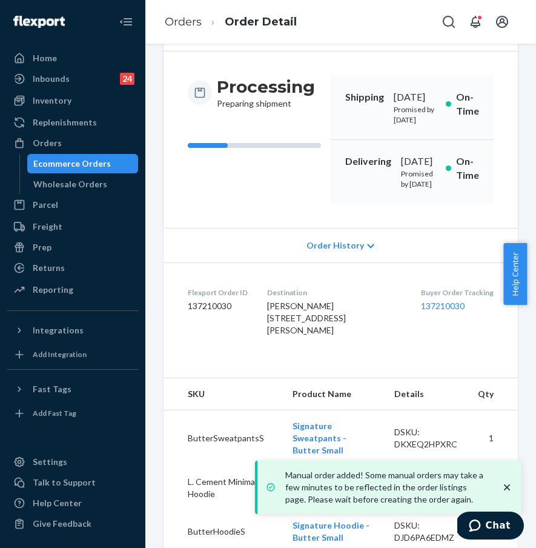
click at [456, 341] on div "Buyer Order Tracking 137210030" at bounding box center [457, 314] width 73 height 54
drag, startPoint x: 462, startPoint y: 379, endPoint x: 405, endPoint y: 379, distance: 56.9
click at [405, 365] on dl "Flexport Order ID 137210030 Destination [PERSON_NAME] [STREET_ADDRESS][PERSON_N…" at bounding box center [341, 313] width 354 height 103
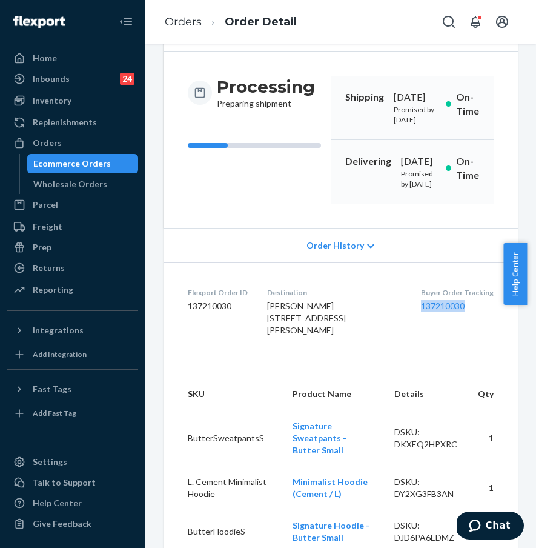
copy link "137210030"
click at [61, 141] on div "Orders" at bounding box center [72, 142] width 128 height 17
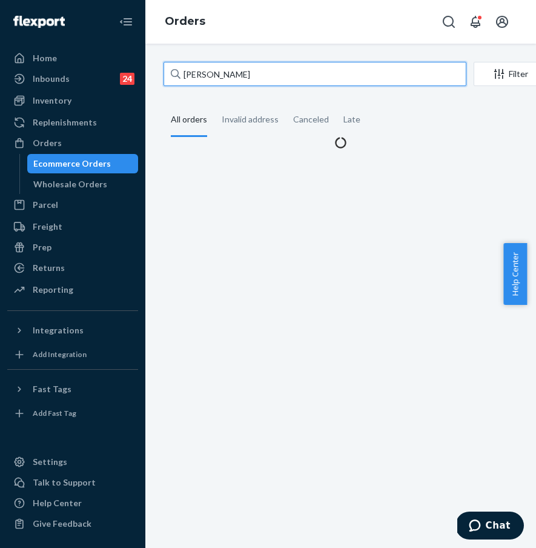
click at [291, 84] on input "[PERSON_NAME]" at bounding box center [315, 74] width 303 height 24
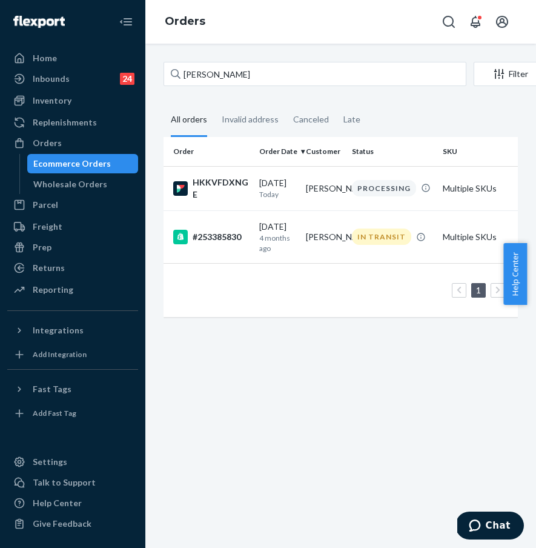
click at [92, 155] on div "Ecommerce Orders" at bounding box center [82, 163] width 109 height 17
click at [96, 145] on div "Orders" at bounding box center [72, 142] width 128 height 17
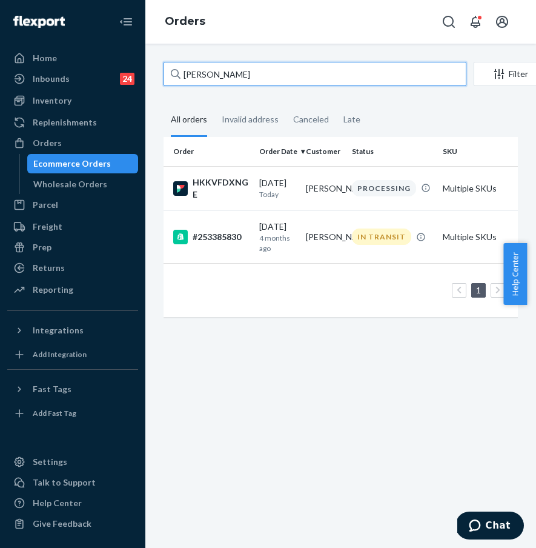
drag, startPoint x: 279, startPoint y: 71, endPoint x: 168, endPoint y: 67, distance: 110.9
click at [168, 67] on input "[PERSON_NAME]" at bounding box center [315, 74] width 303 height 24
paste input "#254142023"
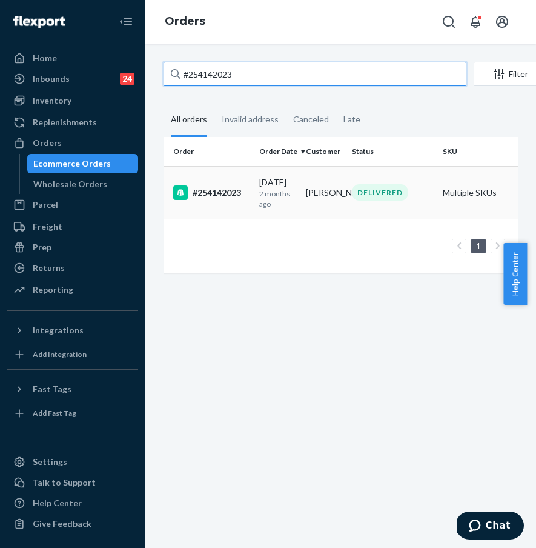
type input "#254142023"
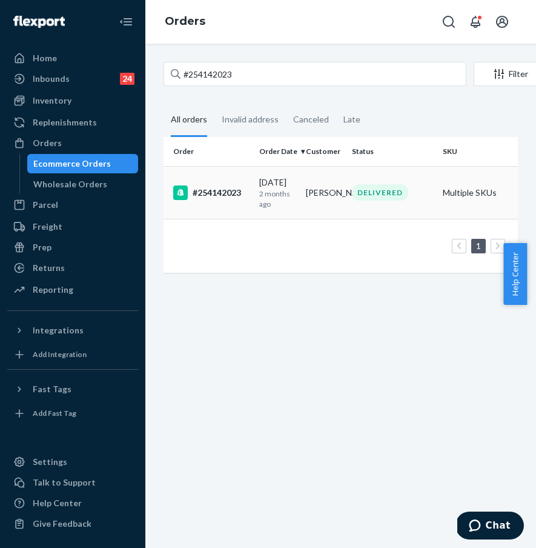
click at [214, 196] on div "#254142023" at bounding box center [211, 192] width 76 height 15
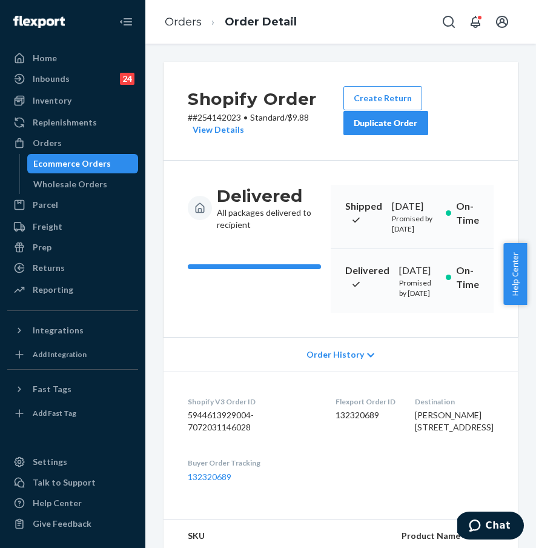
click at [376, 128] on div "Duplicate Order" at bounding box center [386, 123] width 64 height 12
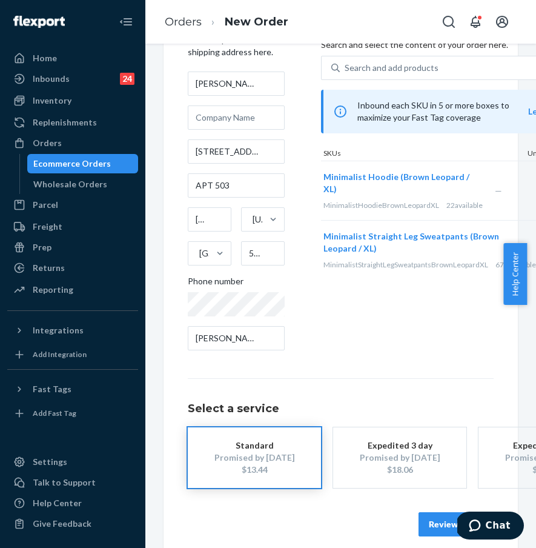
scroll to position [86, 0]
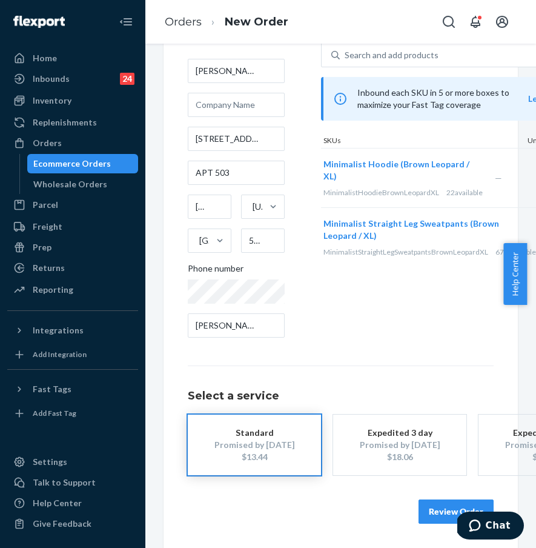
click at [433, 504] on button "Review Order" at bounding box center [456, 511] width 75 height 24
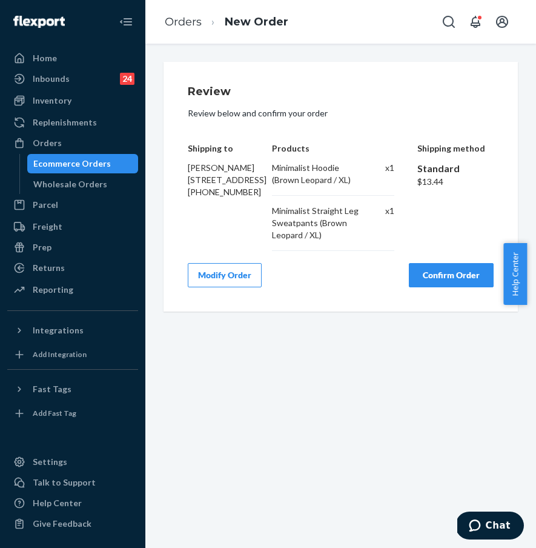
click at [425, 282] on button "Confirm Order" at bounding box center [451, 275] width 85 height 24
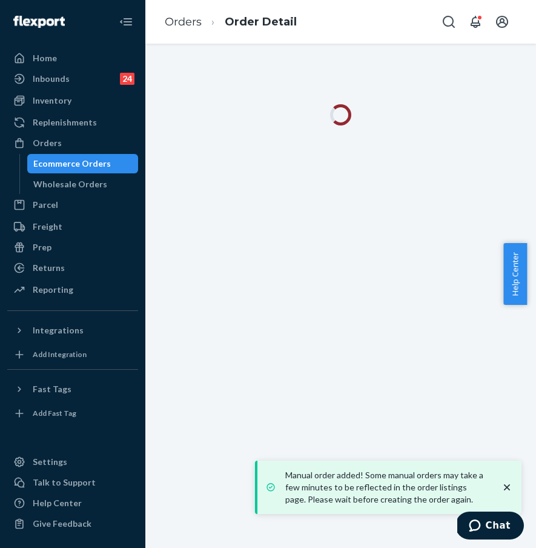
click at [507, 487] on icon "close toast" at bounding box center [507, 487] width 6 height 6
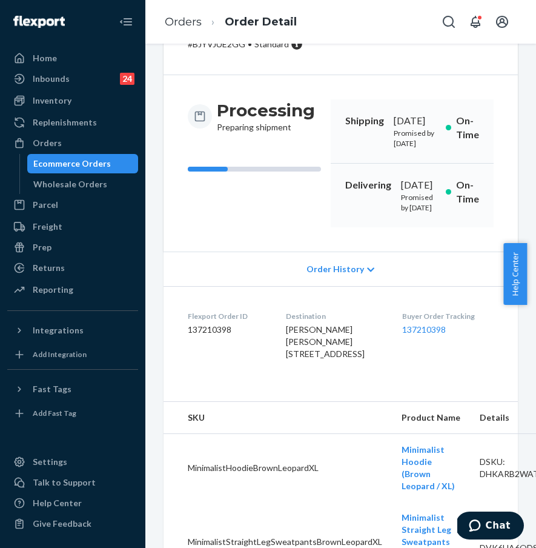
scroll to position [75, 0]
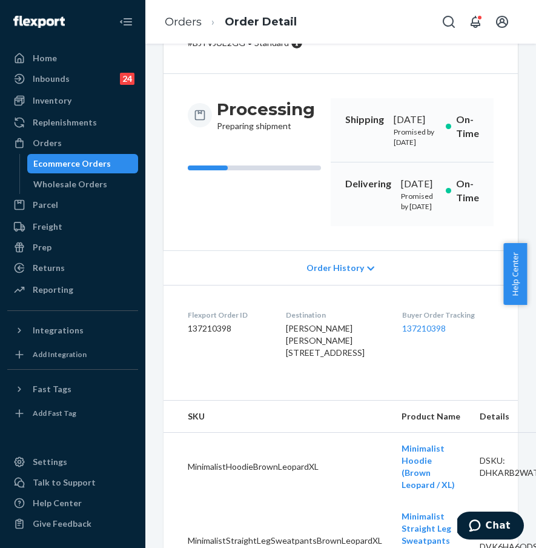
click at [444, 363] on div "Buyer Order Tracking 137210398" at bounding box center [447, 337] width 91 height 54
drag, startPoint x: 402, startPoint y: 401, endPoint x: 472, endPoint y: 402, distance: 69.7
click at [472, 388] on dl "Flexport Order ID 137210398 Destination [PERSON_NAME] [PERSON_NAME] [STREET_ADD…" at bounding box center [341, 336] width 354 height 103
copy link "137210398"
click at [64, 146] on div "Orders" at bounding box center [72, 142] width 128 height 17
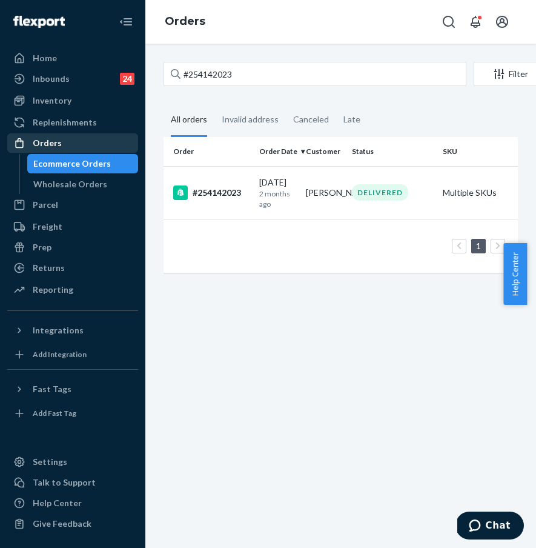
click at [117, 151] on div "Orders" at bounding box center [72, 142] width 128 height 17
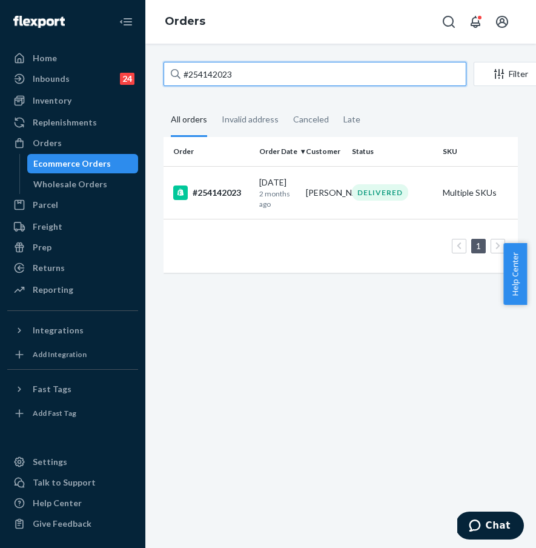
click at [236, 75] on input "#254142023" at bounding box center [315, 74] width 303 height 24
drag, startPoint x: 271, startPoint y: 76, endPoint x: 158, endPoint y: 70, distance: 113.4
click at [158, 70] on div "#254142023 Filter Import Orders Create order Ecommerce order Removal order All …" at bounding box center [340, 173] width 373 height 223
paste input "513636"
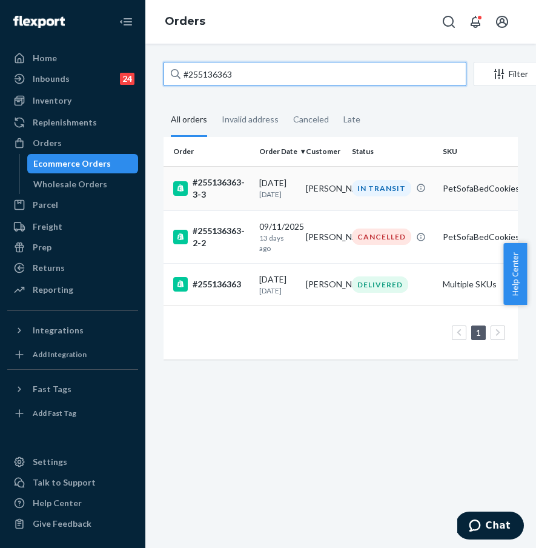
type input "#255136363"
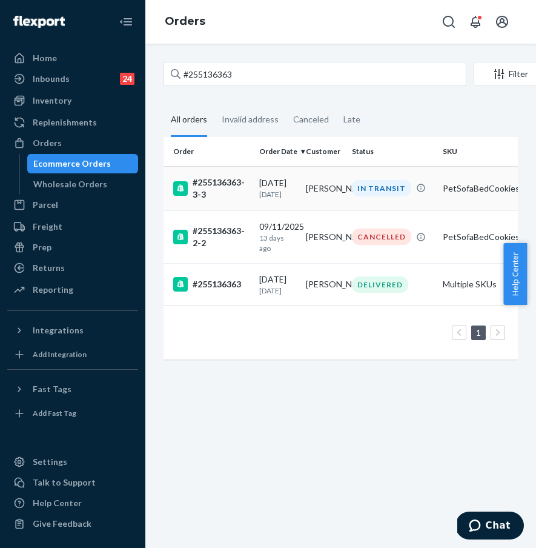
click at [213, 194] on div "#255136363-3-3" at bounding box center [211, 188] width 76 height 24
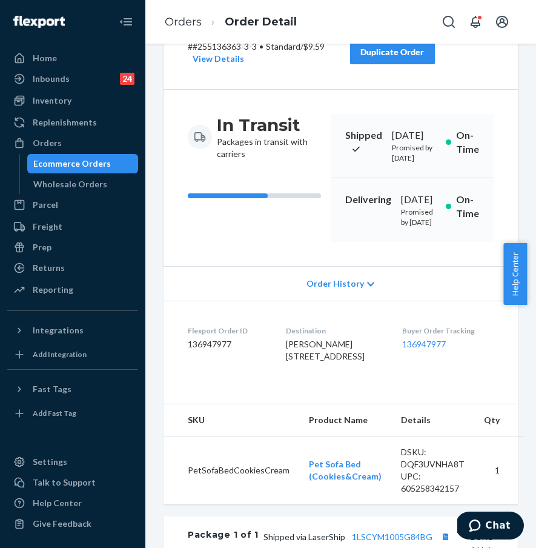
scroll to position [219, 0]
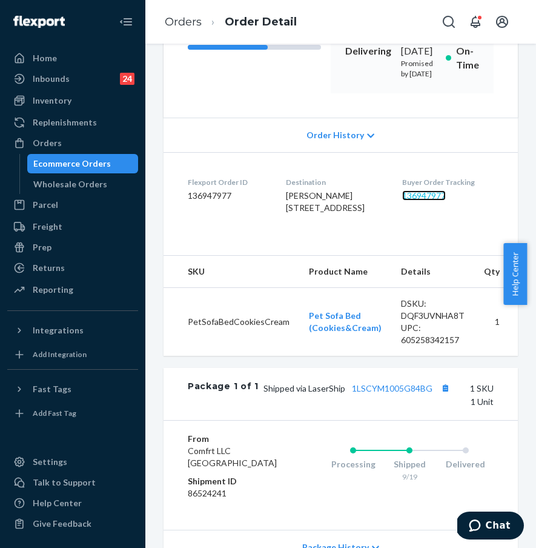
click at [417, 200] on link "136947977" at bounding box center [424, 195] width 44 height 10
click at [430, 200] on link "136947977" at bounding box center [424, 195] width 44 height 10
click at [97, 137] on div "Orders" at bounding box center [72, 142] width 128 height 17
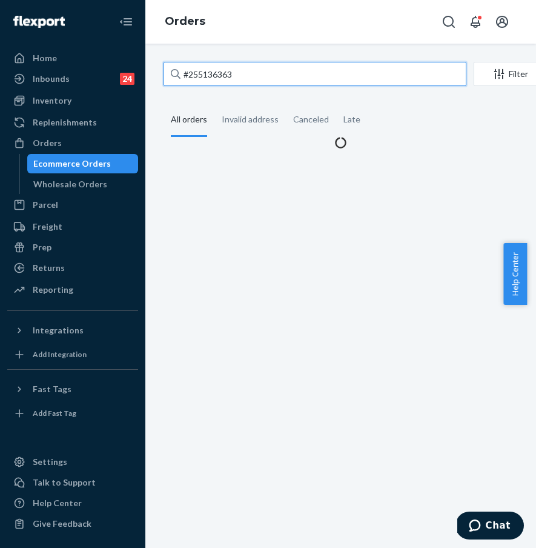
click at [240, 62] on input "#255136363" at bounding box center [315, 74] width 303 height 24
drag, startPoint x: 273, startPoint y: 73, endPoint x: 136, endPoint y: 67, distance: 137.0
click at [136, 67] on div "Home Inbounds 24 Shipping Plans Problems 24 Inventory Products Replenishments O…" at bounding box center [268, 274] width 536 height 548
paste input "[PERSON_NAME]"
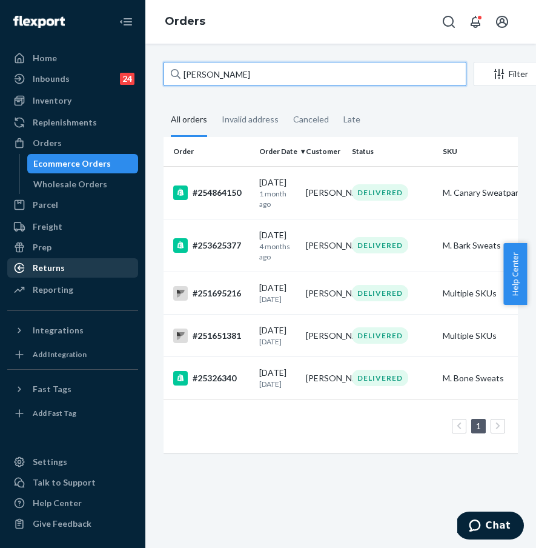
type input "[PERSON_NAME]"
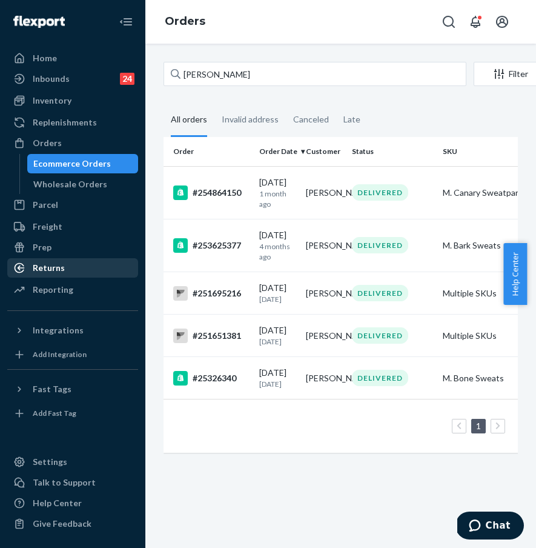
click at [88, 262] on div "Returns" at bounding box center [72, 267] width 128 height 17
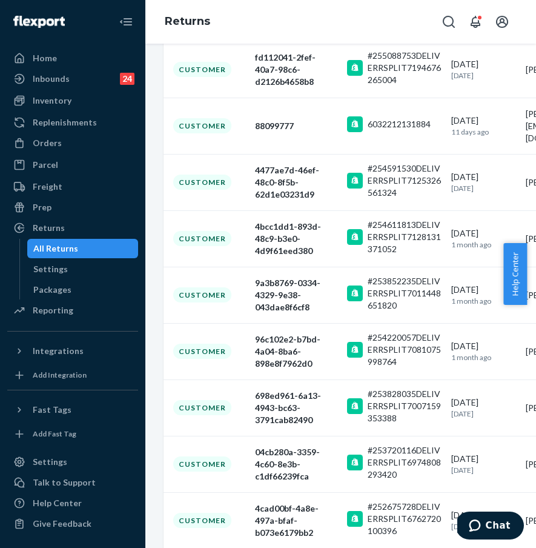
scroll to position [318, 0]
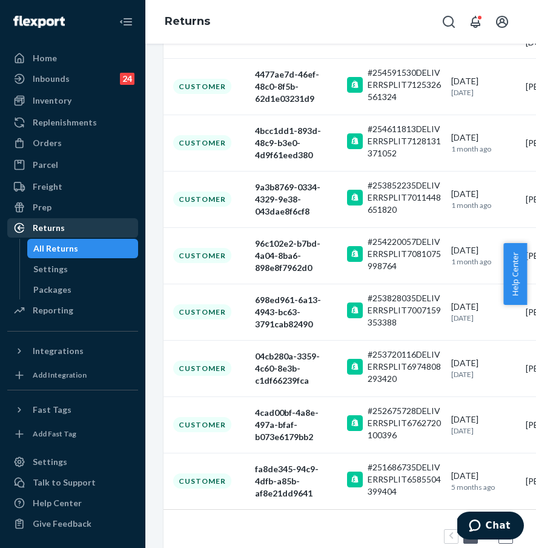
click at [88, 228] on div "Returns" at bounding box center [72, 227] width 128 height 17
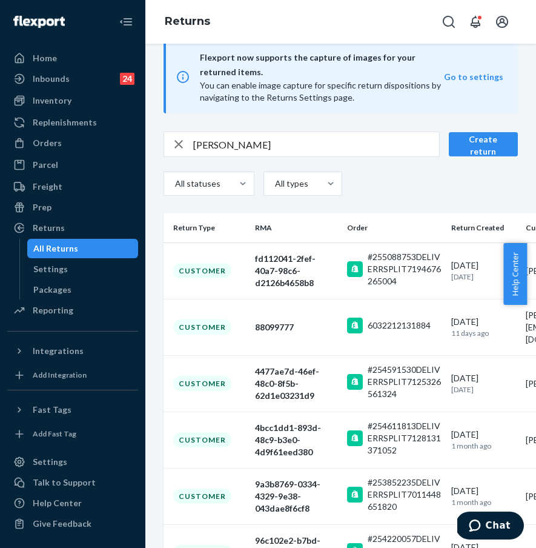
scroll to position [0, 0]
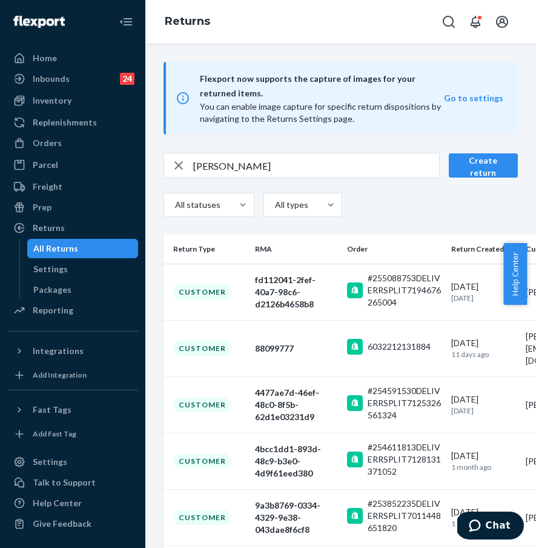
drag, startPoint x: 270, startPoint y: 168, endPoint x: 291, endPoint y: 171, distance: 20.8
click at [270, 167] on input "[PERSON_NAME]" at bounding box center [316, 165] width 246 height 24
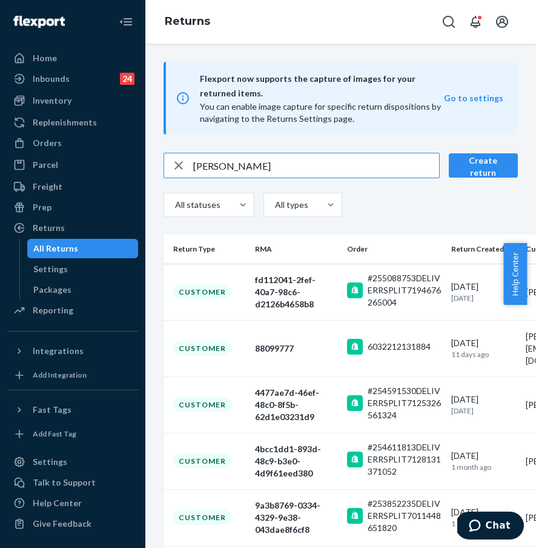
drag, startPoint x: 211, startPoint y: 166, endPoint x: 176, endPoint y: 166, distance: 35.1
click at [176, 166] on div "[PERSON_NAME]" at bounding box center [301, 165] width 275 height 24
paste input "#254787850"
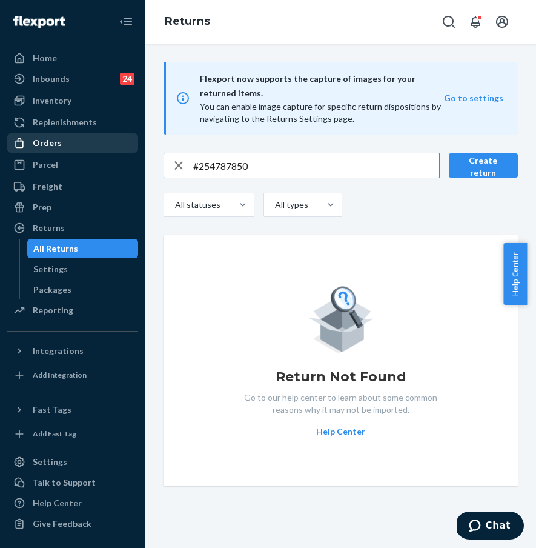
type input "#254787850"
click at [87, 134] on div "Orders" at bounding box center [72, 142] width 128 height 17
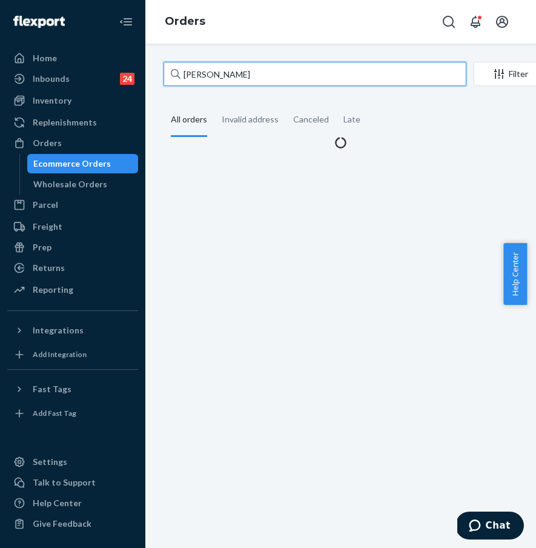
drag, startPoint x: 251, startPoint y: 82, endPoint x: 257, endPoint y: 77, distance: 7.8
click at [251, 82] on input "[PERSON_NAME]" at bounding box center [315, 74] width 303 height 24
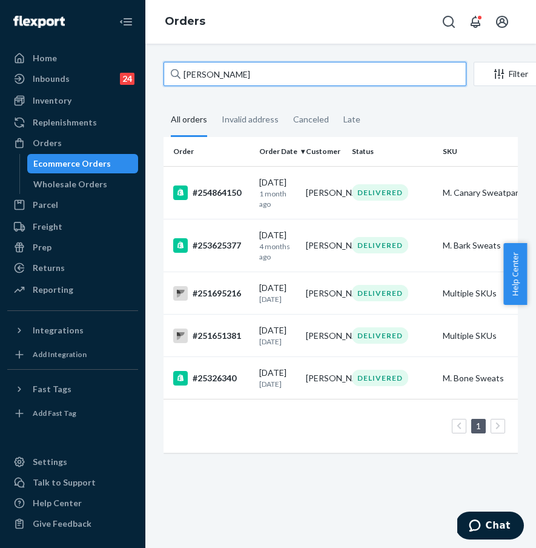
drag, startPoint x: 260, startPoint y: 76, endPoint x: 174, endPoint y: 75, distance: 85.4
click at [176, 74] on div "[PERSON_NAME]" at bounding box center [315, 74] width 303 height 24
paste input "#254787850"
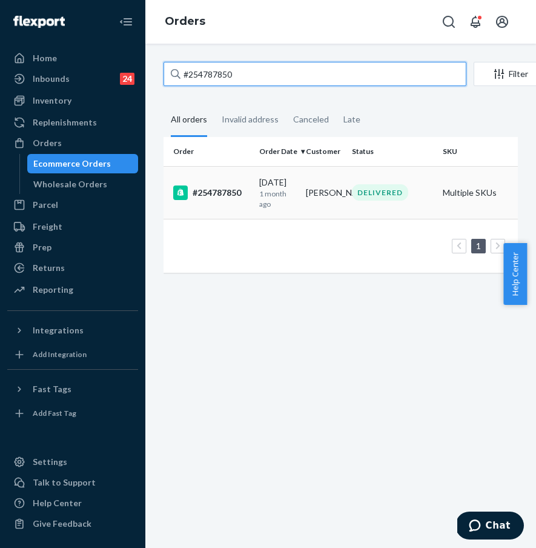
type input "#254787850"
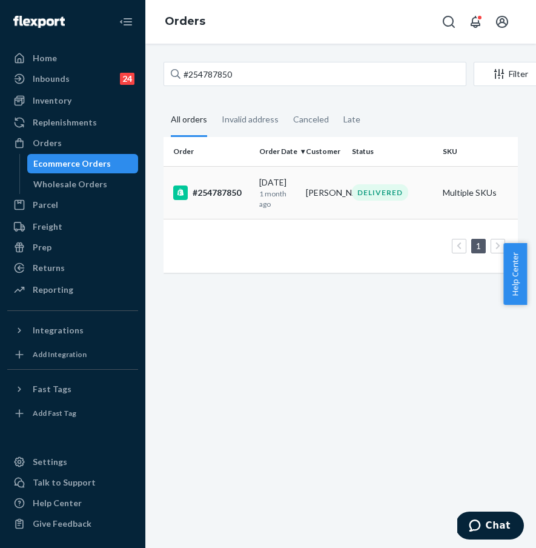
click at [229, 202] on td "#254787850" at bounding box center [209, 192] width 91 height 53
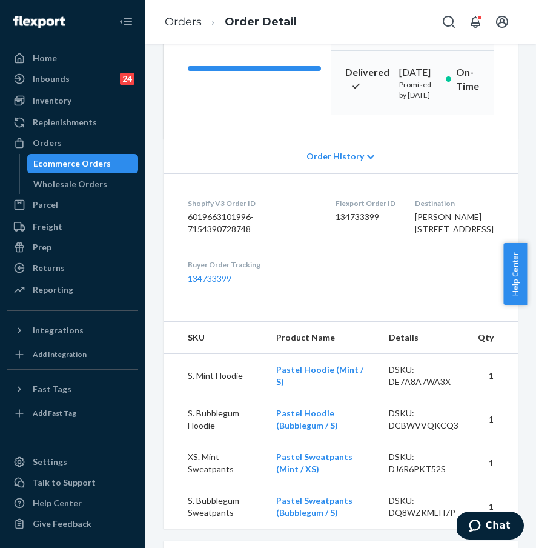
scroll to position [141, 0]
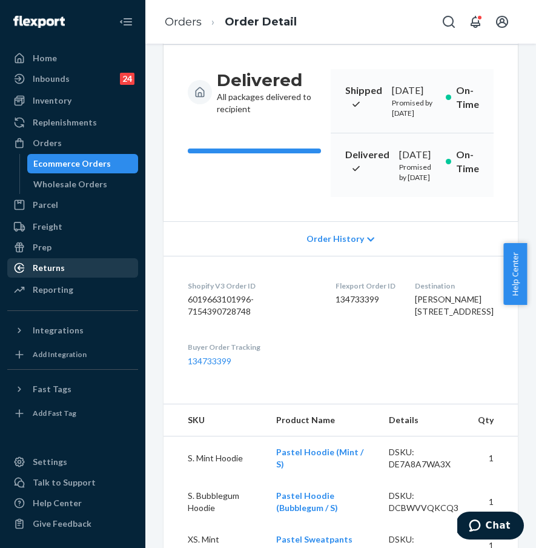
click at [61, 262] on div "Returns" at bounding box center [49, 268] width 32 height 12
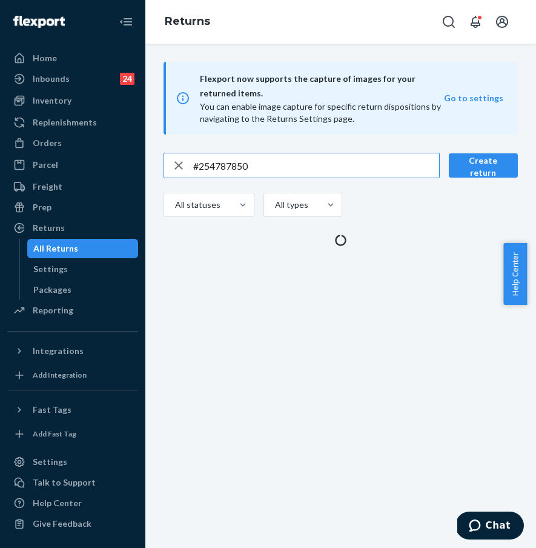
click at [288, 137] on div "Flexport now supports the capture of images for your returned items. You can en…" at bounding box center [340, 154] width 391 height 184
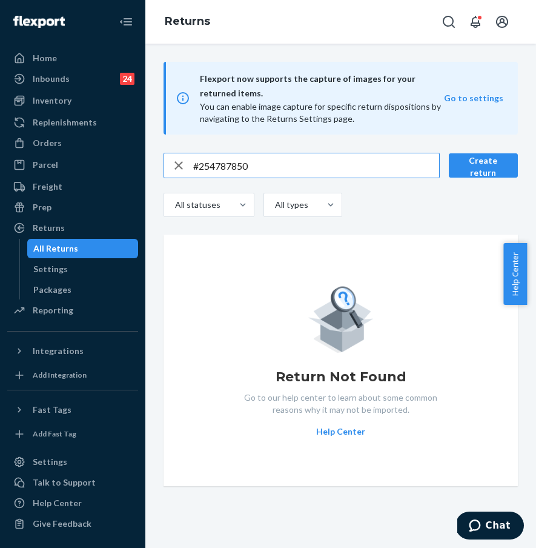
drag, startPoint x: 305, startPoint y: 162, endPoint x: 150, endPoint y: 164, distance: 155.1
click at [151, 164] on div "#254787850 Create return All statuses All types Return Not Found Go to our help…" at bounding box center [340, 319] width 391 height 333
paste input "255088753"
click at [194, 170] on input "255088753" at bounding box center [316, 165] width 246 height 24
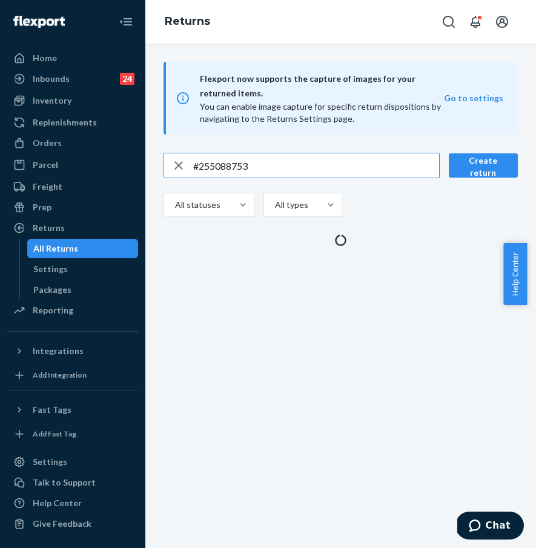
type input "#255088753"
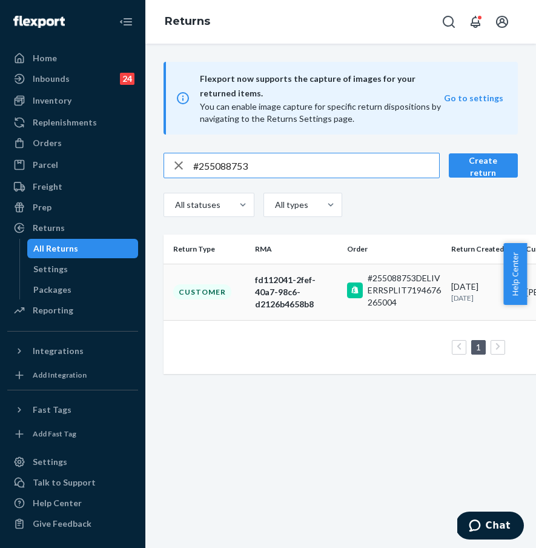
click at [223, 286] on div "Customer" at bounding box center [202, 291] width 58 height 15
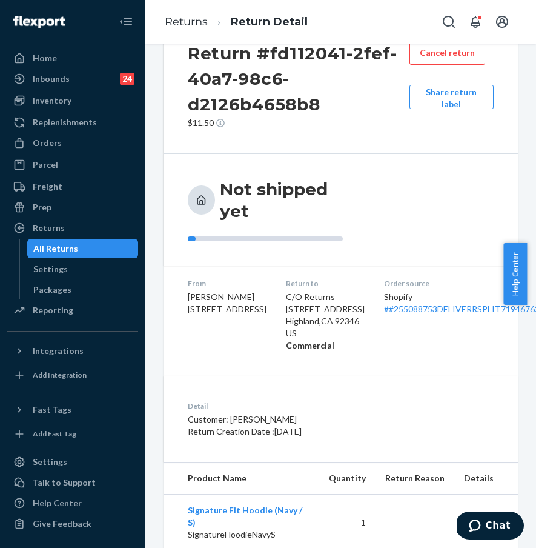
scroll to position [47, 0]
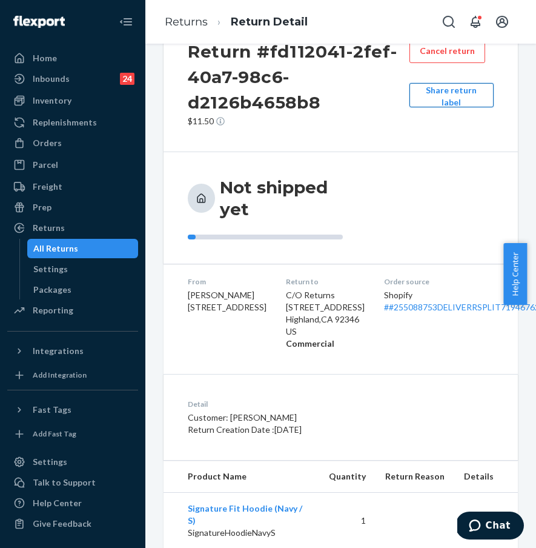
click at [426, 100] on button "Share return label" at bounding box center [451, 95] width 84 height 24
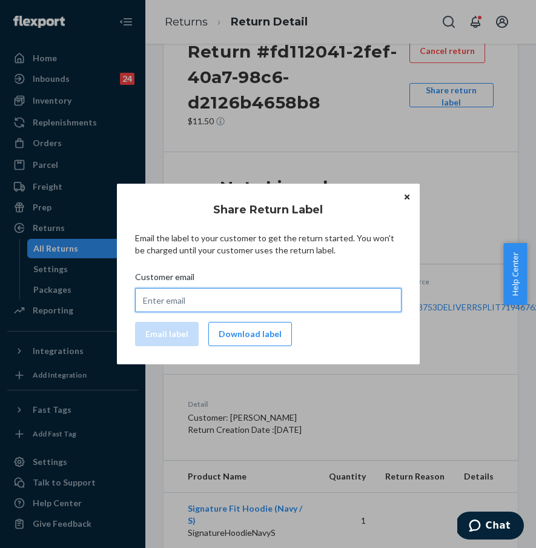
click at [207, 304] on input "Customer email" at bounding box center [268, 300] width 267 height 24
paste input "[EMAIL_ADDRESS][DOMAIN_NAME]"
type input "[EMAIL_ADDRESS][DOMAIN_NAME]"
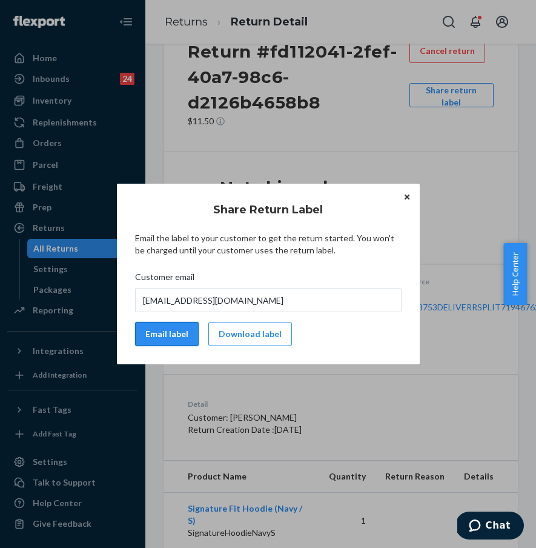
click at [169, 333] on button "Email label" at bounding box center [167, 334] width 64 height 24
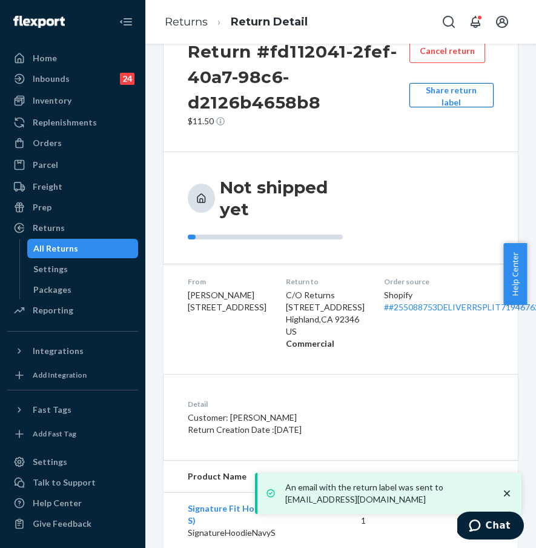
click at [452, 102] on button "Share return label" at bounding box center [451, 95] width 84 height 24
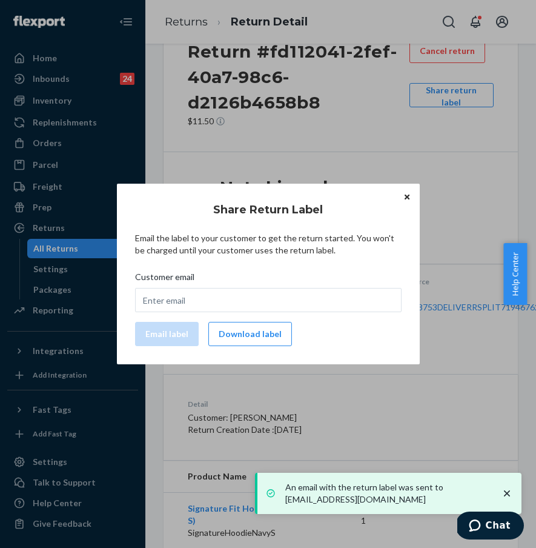
click at [260, 330] on button "Download label" at bounding box center [250, 334] width 84 height 24
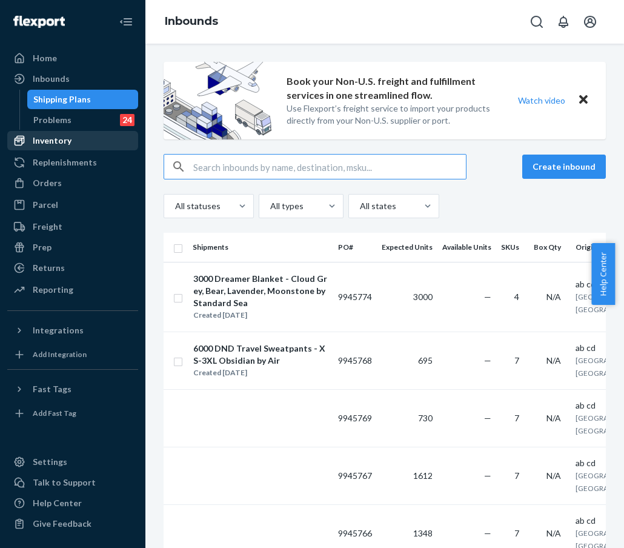
click at [74, 148] on div "Inventory" at bounding box center [72, 140] width 128 height 17
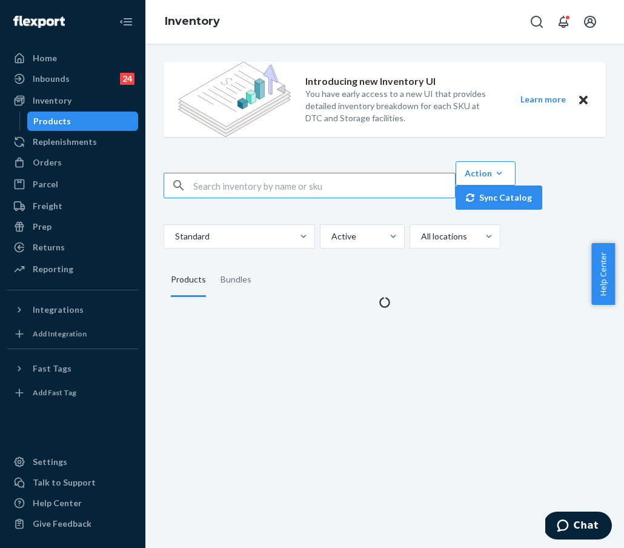
click at [218, 182] on input "text" at bounding box center [324, 185] width 262 height 24
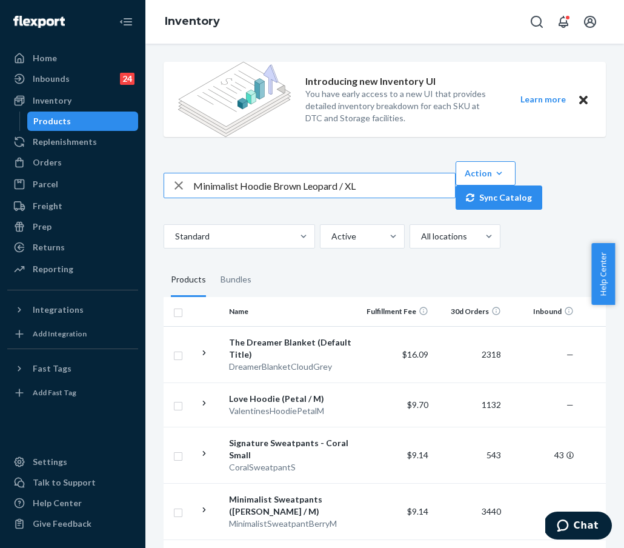
click at [398, 187] on input "Minimalist Hoodie Brown Leopard / XL" at bounding box center [324, 185] width 262 height 24
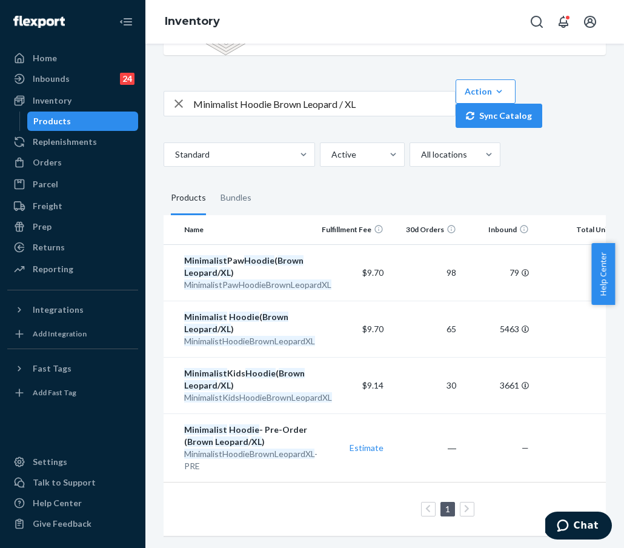
scroll to position [0, 44]
drag, startPoint x: 391, startPoint y: 89, endPoint x: 171, endPoint y: 88, distance: 219.9
click at [171, 91] on div "Minimalist Hoodie Brown Leopard / XL" at bounding box center [309, 103] width 291 height 24
paste input "Straight Leg Sweatpants Brown Leopard / XL SKU"
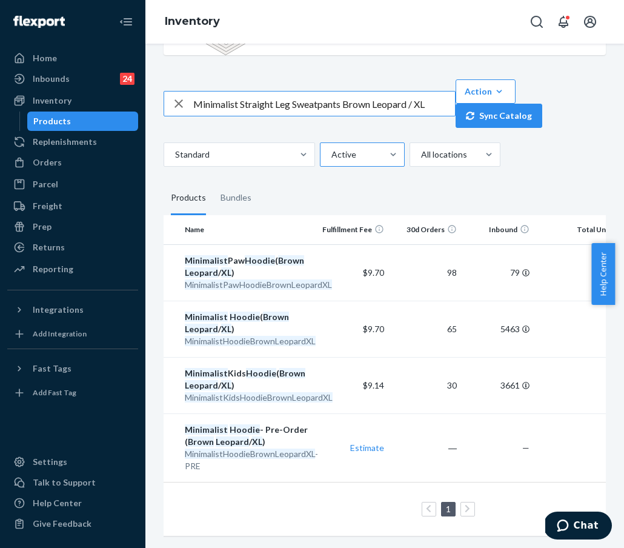
type input "Minimalist Straight Leg Sweatpants Brown Leopard / XL"
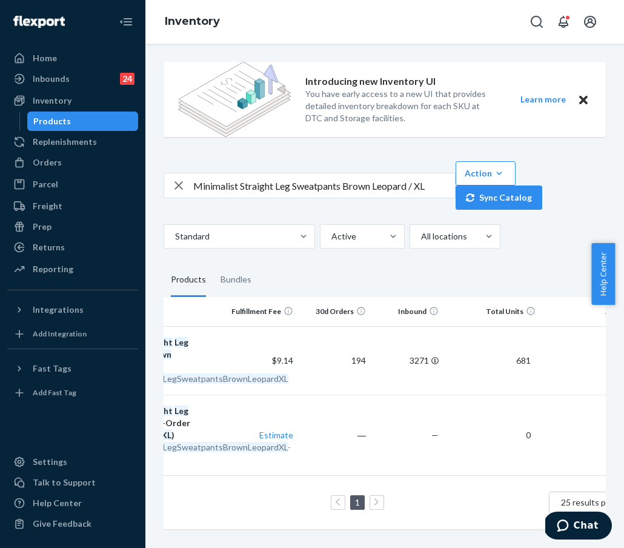
scroll to position [0, 97]
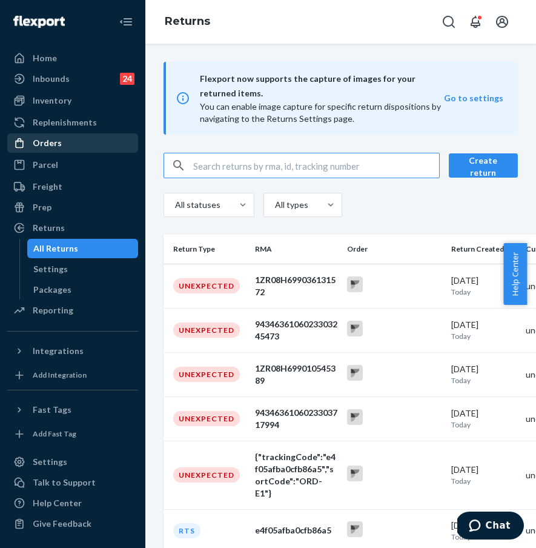
click at [89, 142] on div "Orders" at bounding box center [72, 142] width 128 height 17
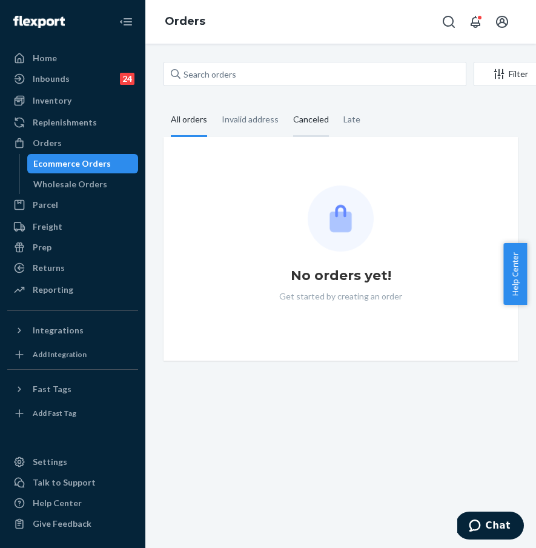
click at [286, 126] on div "Canceled" at bounding box center [311, 120] width 50 height 33
click at [286, 104] on input "Canceled" at bounding box center [286, 104] width 0 height 0
click at [281, 87] on div "Filter 1 Import Orders Create order Ecommerce order Removal order" at bounding box center [341, 75] width 354 height 27
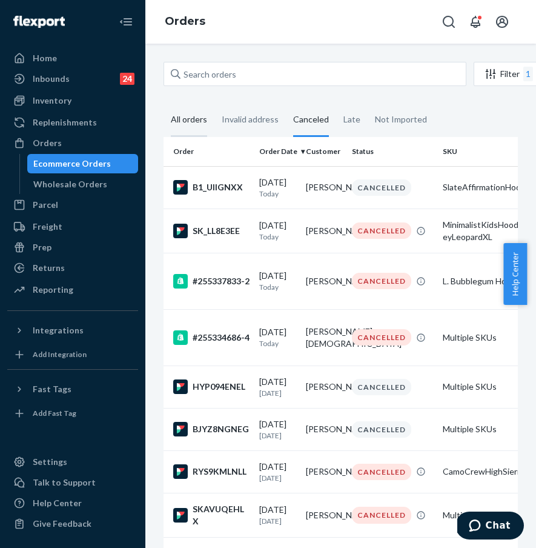
click at [171, 114] on div "All orders" at bounding box center [189, 120] width 36 height 33
click at [164, 104] on input "All orders" at bounding box center [164, 104] width 0 height 0
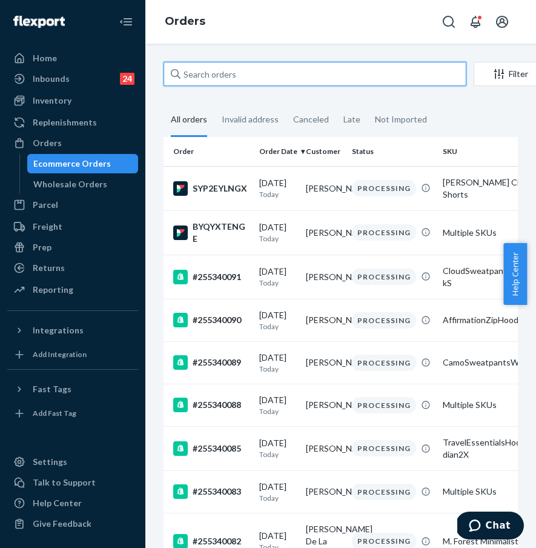
click at [266, 76] on input "text" at bounding box center [315, 74] width 303 height 24
drag, startPoint x: 286, startPoint y: 73, endPoint x: 188, endPoint y: 76, distance: 97.5
click at [188, 76] on input "text" at bounding box center [315, 74] width 303 height 24
paste input "#255223941"
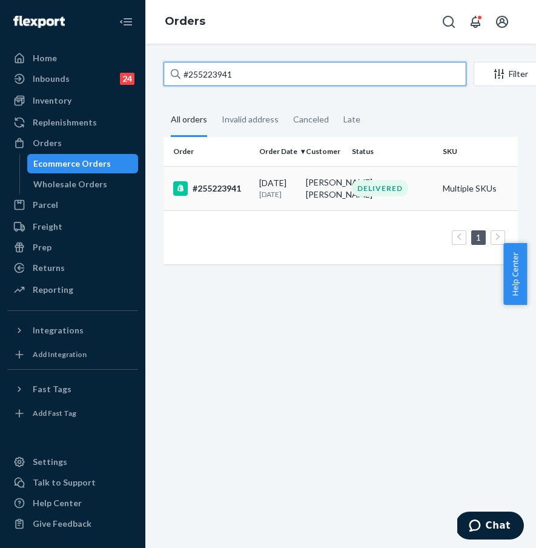
type input "#255223941"
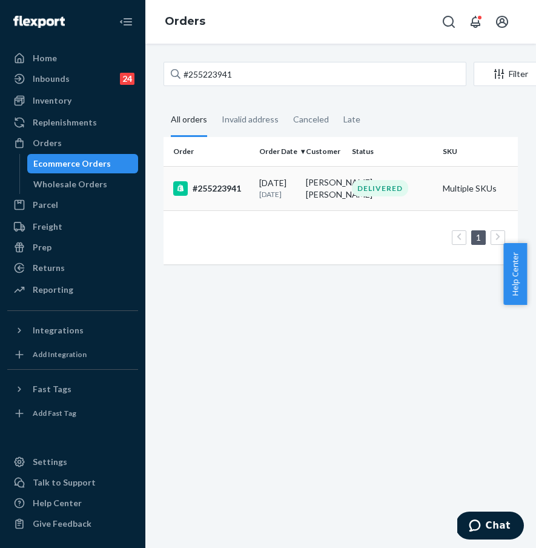
click at [217, 187] on div "#255223941" at bounding box center [211, 188] width 76 height 15
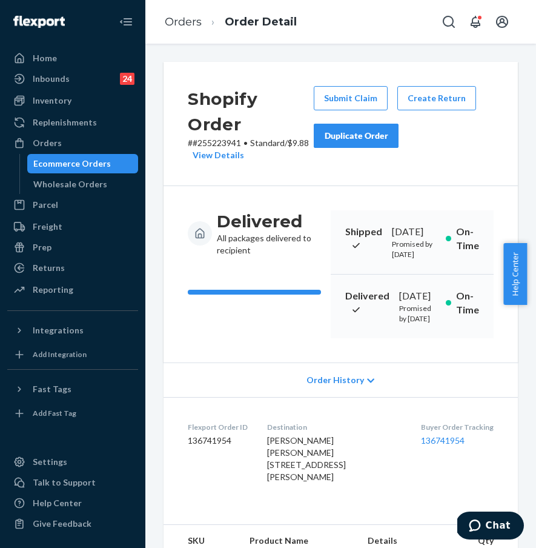
scroll to position [249, 0]
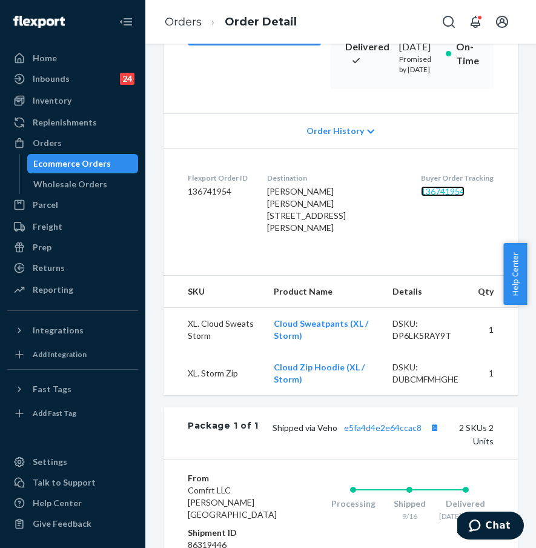
click at [439, 196] on link "136741954" at bounding box center [443, 191] width 44 height 10
click at [103, 131] on link "Replenishments" at bounding box center [72, 122] width 131 height 19
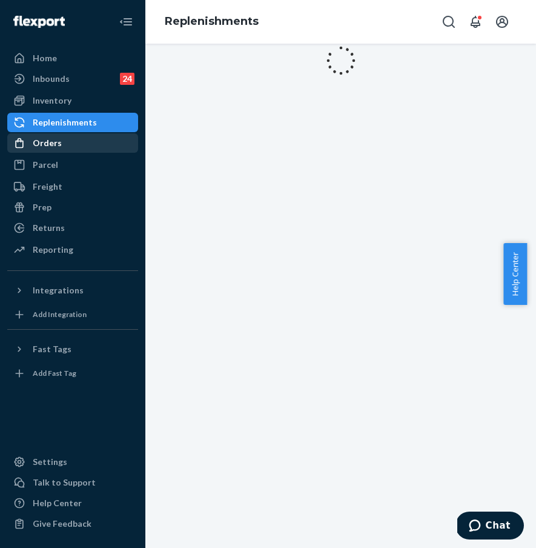
click at [104, 136] on div "Orders" at bounding box center [72, 142] width 128 height 17
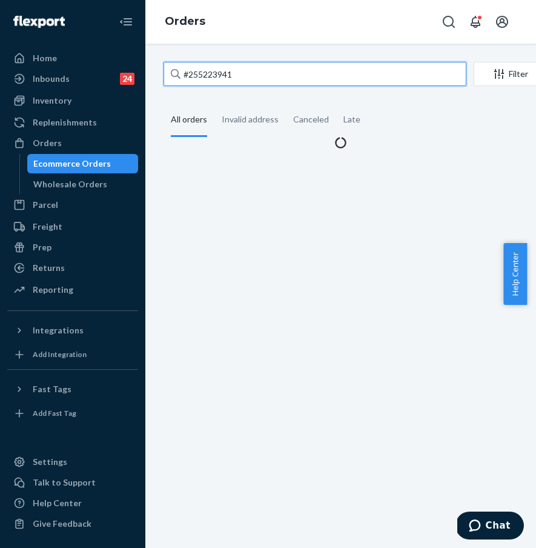
click at [227, 73] on input "#255223941" at bounding box center [315, 74] width 303 height 24
drag, startPoint x: 273, startPoint y: 77, endPoint x: 161, endPoint y: 78, distance: 112.1
click at [162, 78] on div "#255223941 Filter Import Orders Create order Ecommerce order Removal order All …" at bounding box center [340, 105] width 373 height 87
paste input "17625"
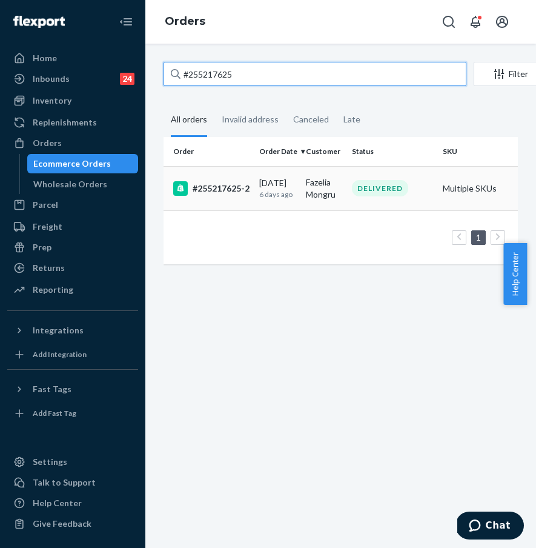
type input "#255217625"
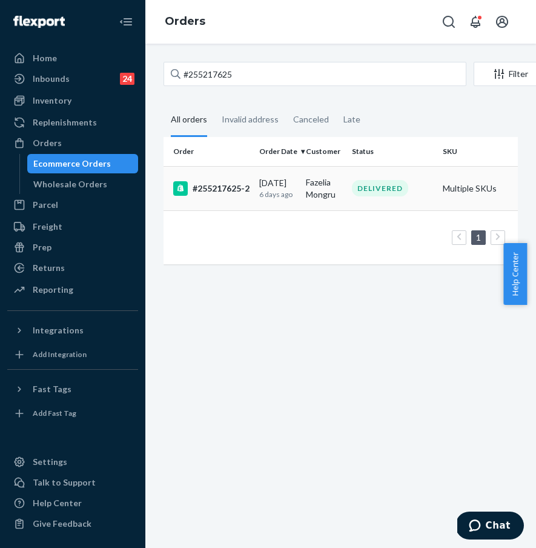
click at [224, 192] on div "#255217625-2" at bounding box center [211, 188] width 76 height 15
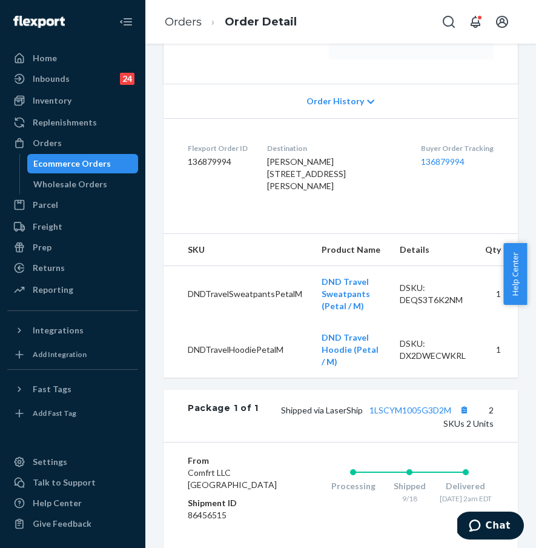
scroll to position [529, 0]
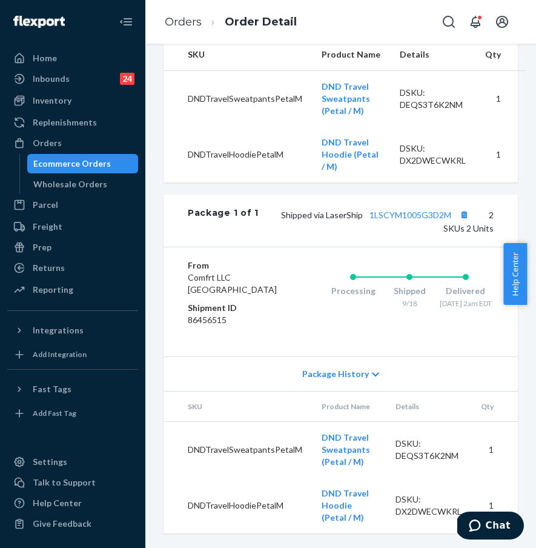
click at [78, 154] on link "Ecommerce Orders" at bounding box center [82, 163] width 111 height 19
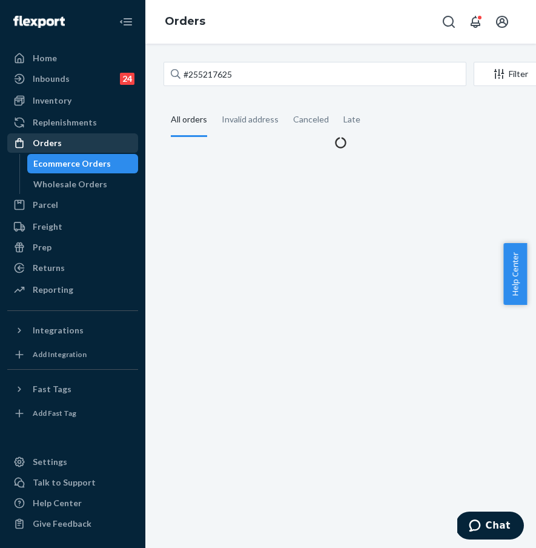
click at [89, 144] on div "Orders" at bounding box center [72, 142] width 128 height 17
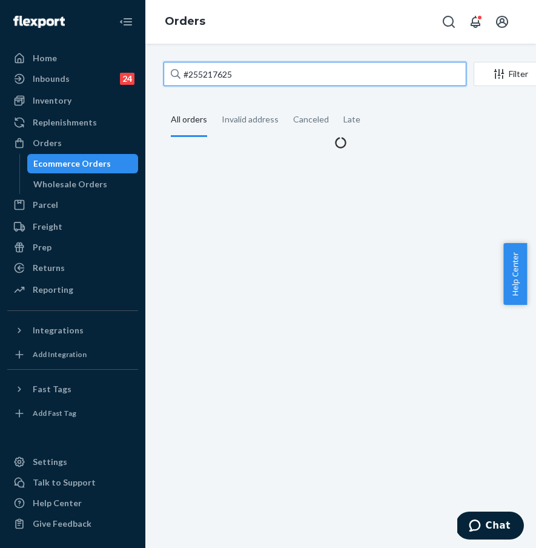
click at [235, 75] on input "#255217625" at bounding box center [315, 74] width 303 height 24
drag, startPoint x: 260, startPoint y: 79, endPoint x: 173, endPoint y: 74, distance: 86.8
click at [173, 74] on div "#255217625" at bounding box center [315, 74] width 303 height 24
paste input "8292"
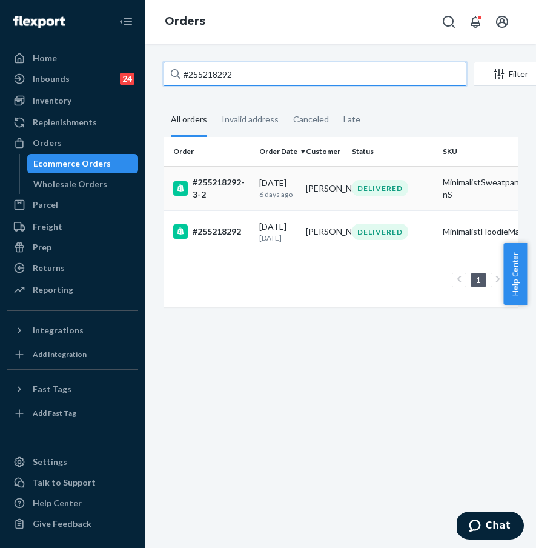
type input "#255218292"
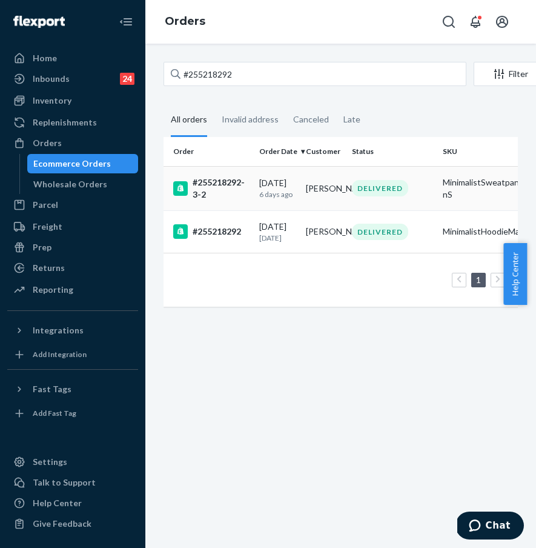
click at [214, 194] on div "#255218292-3-2" at bounding box center [211, 188] width 76 height 24
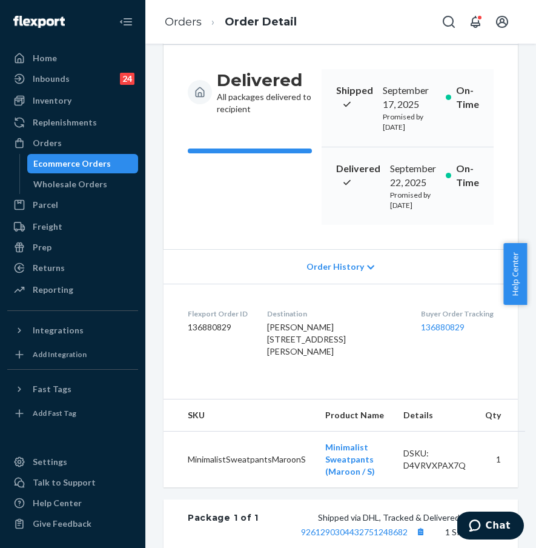
scroll to position [118, 0]
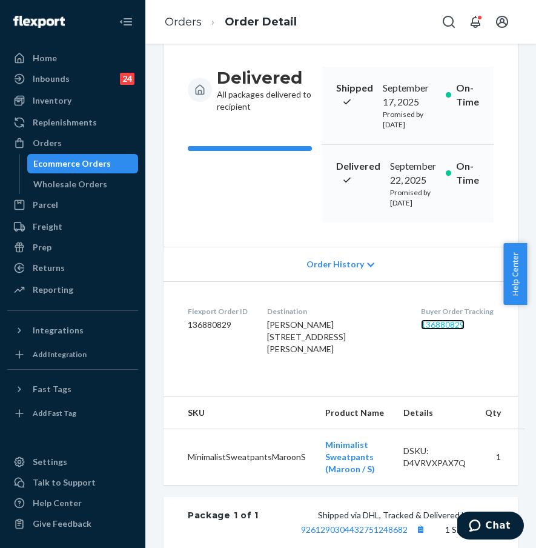
click at [431, 330] on link "136880829" at bounding box center [443, 324] width 44 height 10
drag, startPoint x: 271, startPoint y: 357, endPoint x: 396, endPoint y: 367, distance: 125.2
click at [396, 367] on dl "Flexport Order ID 136880829 Destination Kathy Baker 3642 W Harrison St Springfi…" at bounding box center [341, 332] width 354 height 103
copy span "3642 W Harrison St Springfield, MO 65802-5701"
click at [96, 144] on div "Orders" at bounding box center [72, 142] width 128 height 17
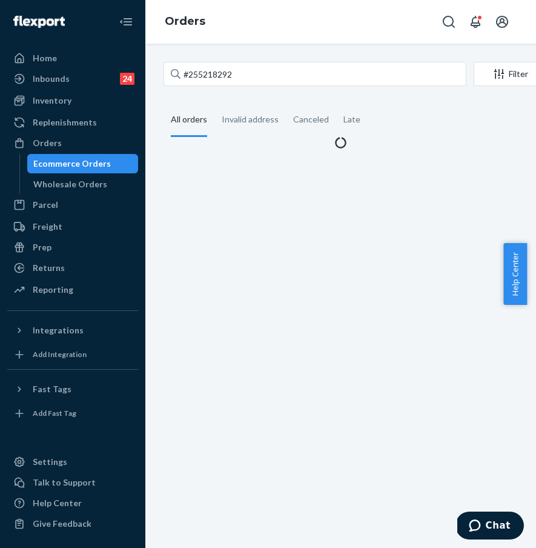
click at [240, 60] on div "#255218292 Filter Import Orders Create order Ecommerce order Removal order All …" at bounding box center [340, 296] width 391 height 504
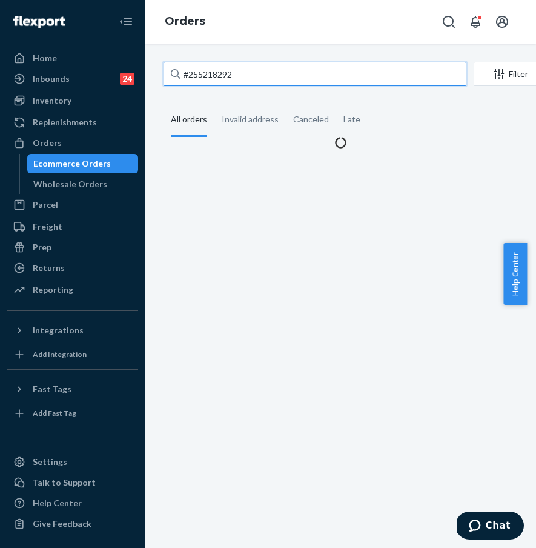
drag, startPoint x: 249, startPoint y: 70, endPoint x: 151, endPoint y: 71, distance: 97.5
click at [153, 71] on div "#255218292 Filter Import Orders Create order Ecommerce order Removal order All …" at bounding box center [340, 296] width 391 height 504
paste input "066187"
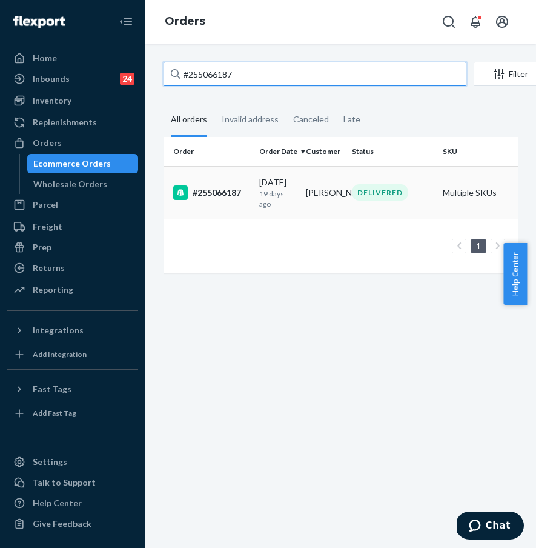
type input "#255066187"
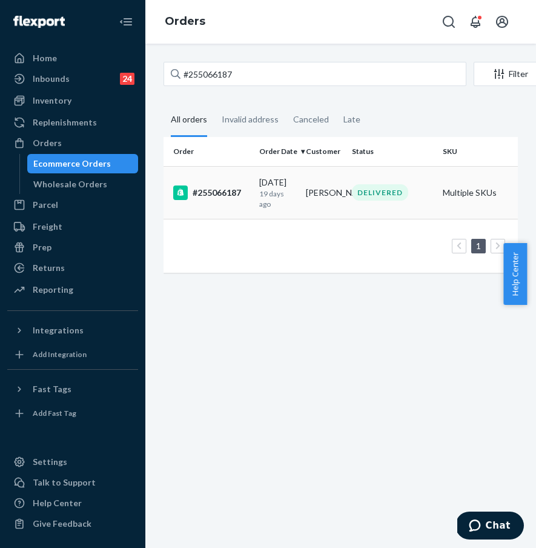
click at [217, 195] on div "#255066187" at bounding box center [211, 192] width 76 height 15
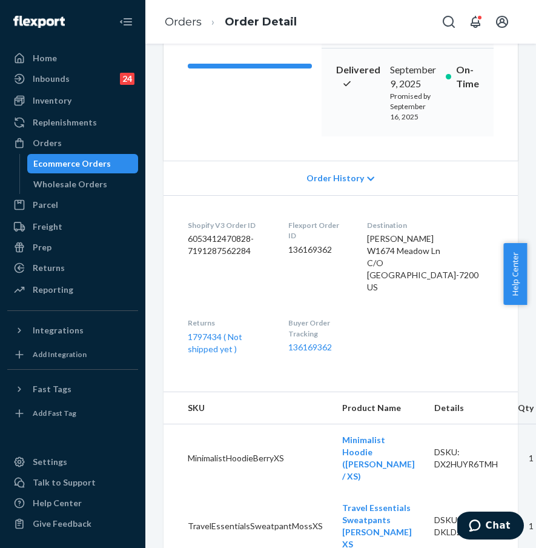
scroll to position [258, 0]
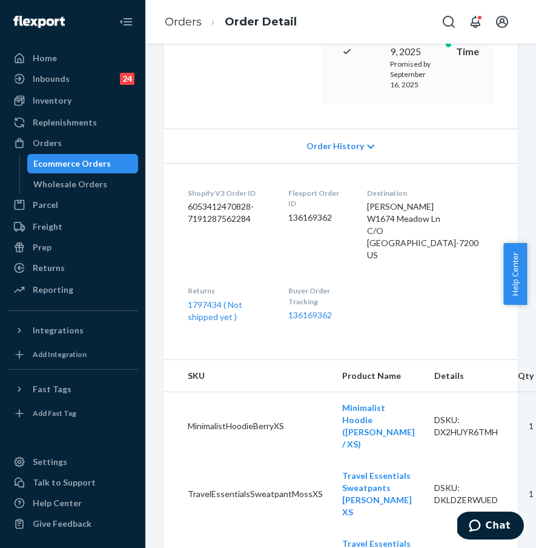
click at [286, 346] on dl "Shopify V3 Order ID 6053412470828-7191287562284 Flexport Order ID 136169362 Des…" at bounding box center [341, 255] width 354 height 184
click at [85, 148] on div "Orders" at bounding box center [72, 142] width 128 height 17
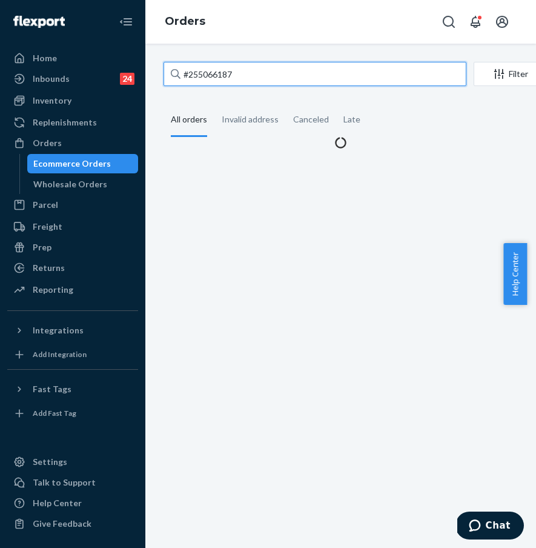
click at [239, 76] on input "#255066187" at bounding box center [315, 74] width 303 height 24
drag, startPoint x: 260, startPoint y: 73, endPoint x: 145, endPoint y: 65, distance: 116.0
click at [145, 65] on div "Home Inbounds 24 Shipping Plans Problems 24 Inventory Products Replenishments O…" at bounding box center [268, 274] width 536 height 548
paste input "294852"
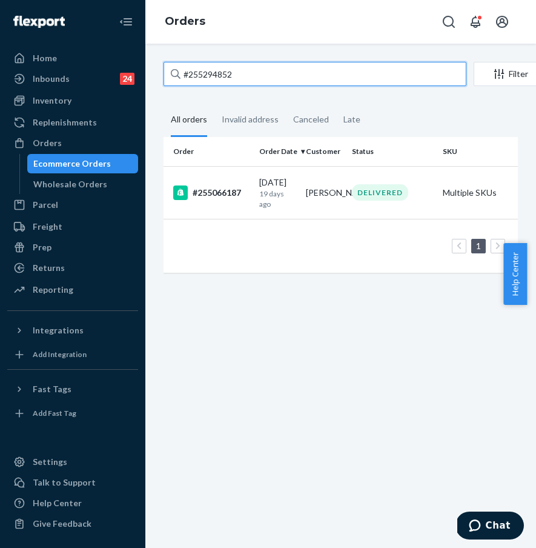
type input "#255294852"
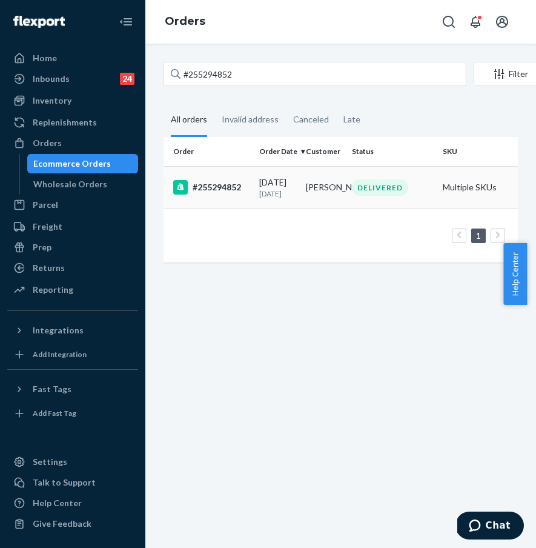
click at [230, 196] on td "#255294852" at bounding box center [209, 187] width 91 height 42
